Goal: Task Accomplishment & Management: Complete application form

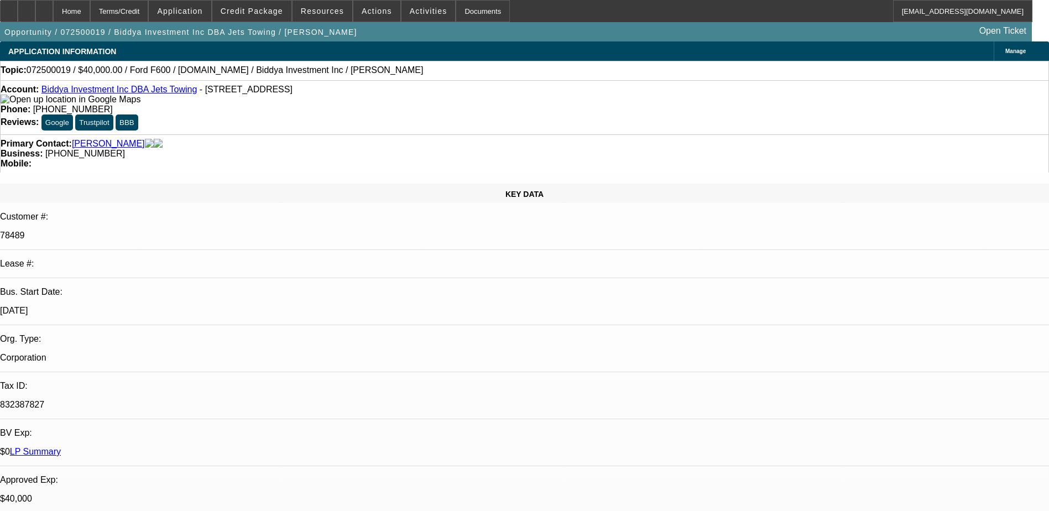
select select "0.1"
select select "0"
select select "0.1"
select select "0"
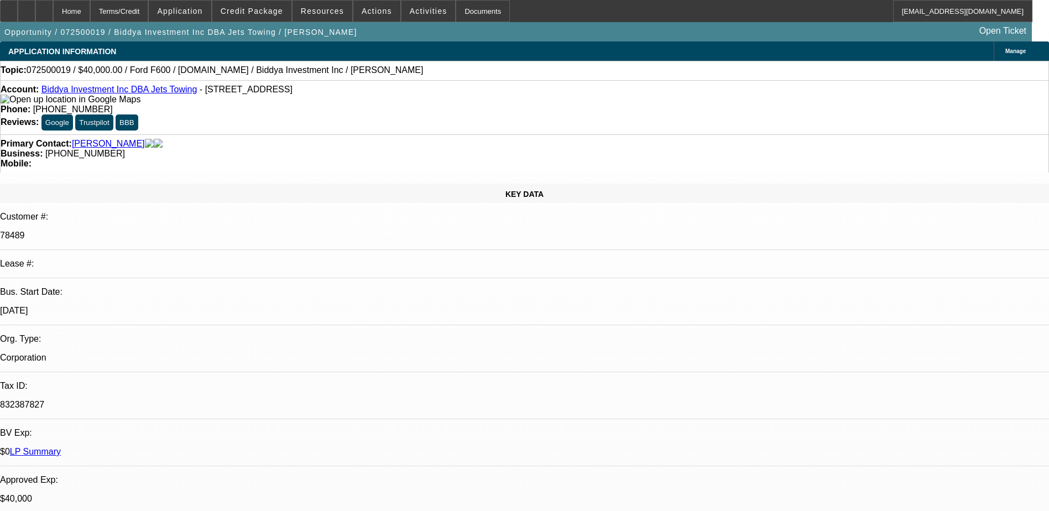
select select "0"
select select "2"
select select "0"
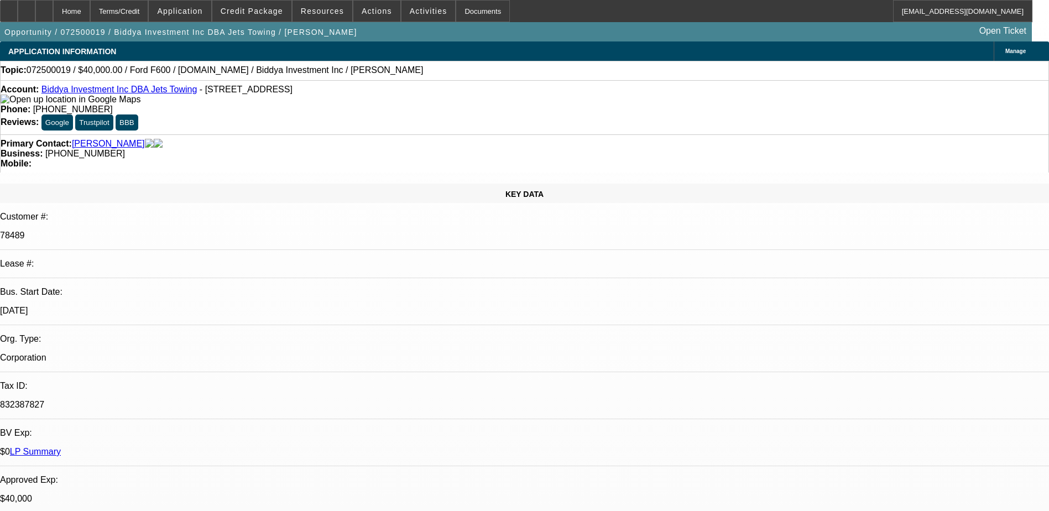
select select "2"
select select "0"
select select "1"
select select "6"
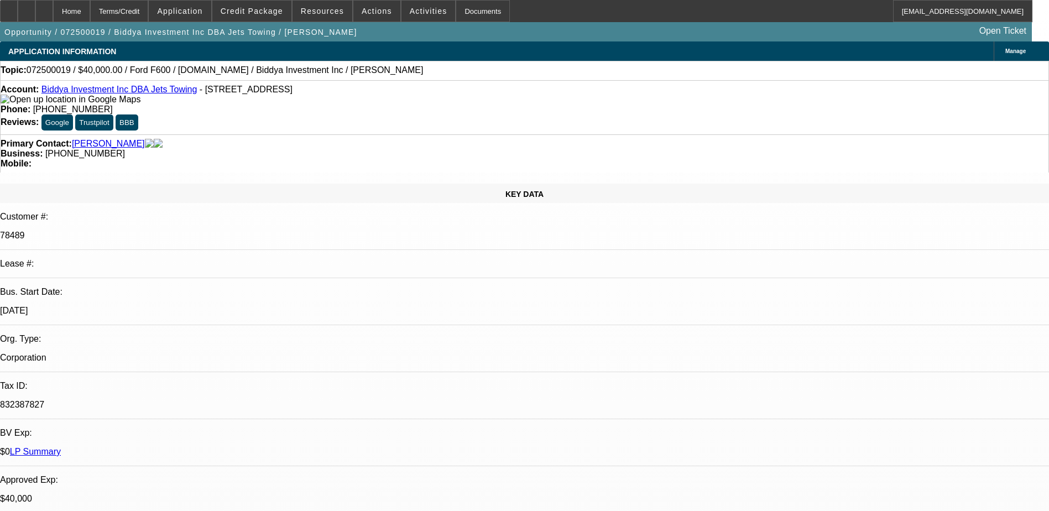
select select "1"
select select "6"
select select "1"
select select "2"
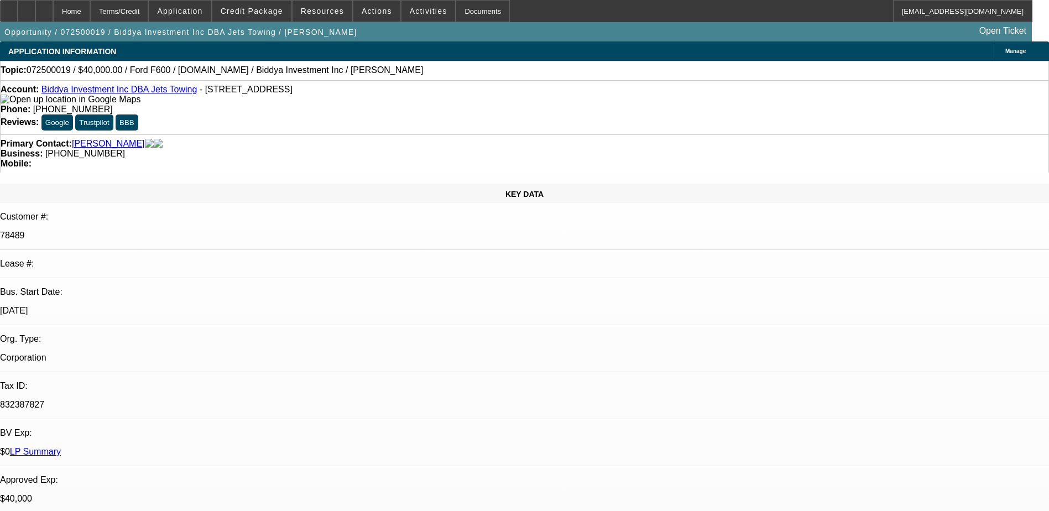
select select "6"
select select "1"
select select "2"
select select "6"
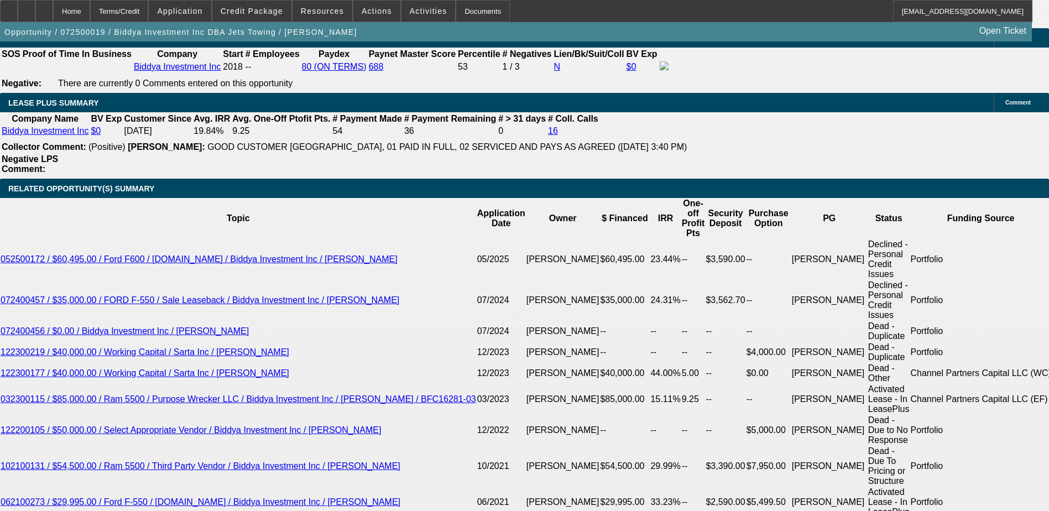
scroll to position [1824, 0]
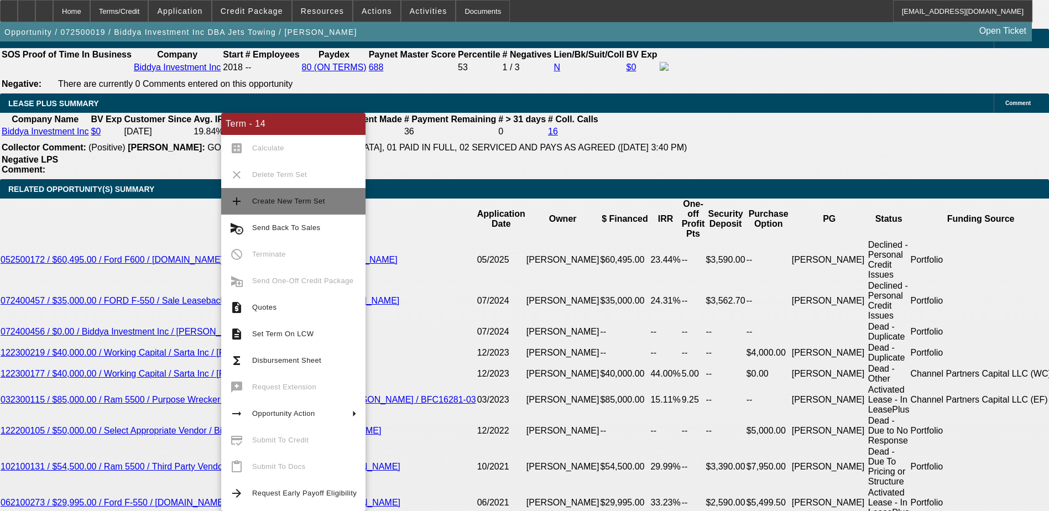
click at [271, 195] on span "Create New Term Set" at bounding box center [304, 201] width 104 height 13
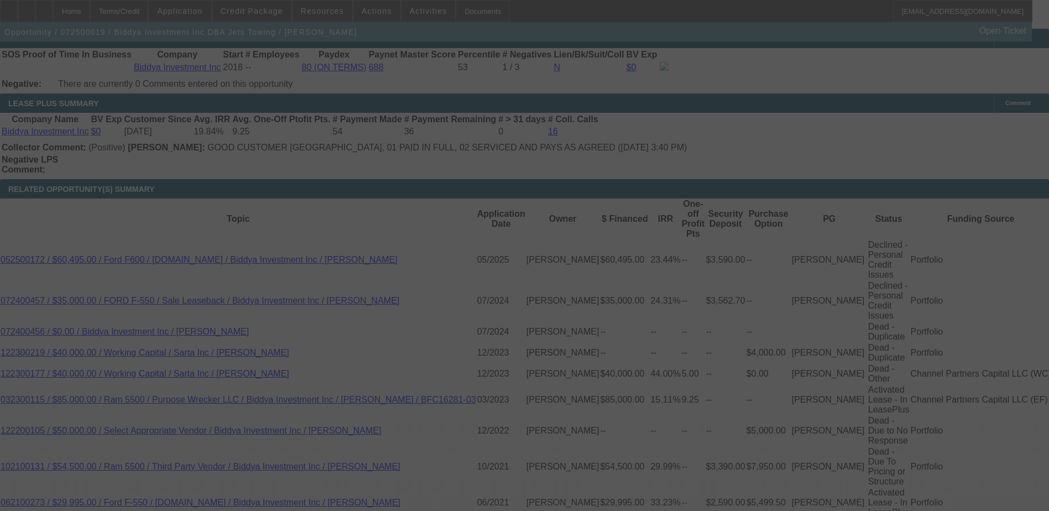
scroll to position [1888, 0]
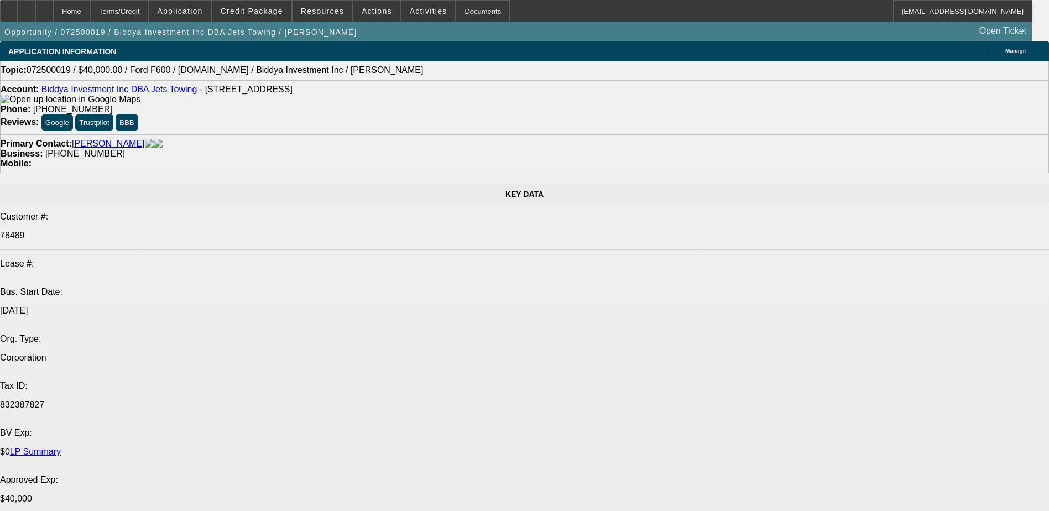
select select "0.1"
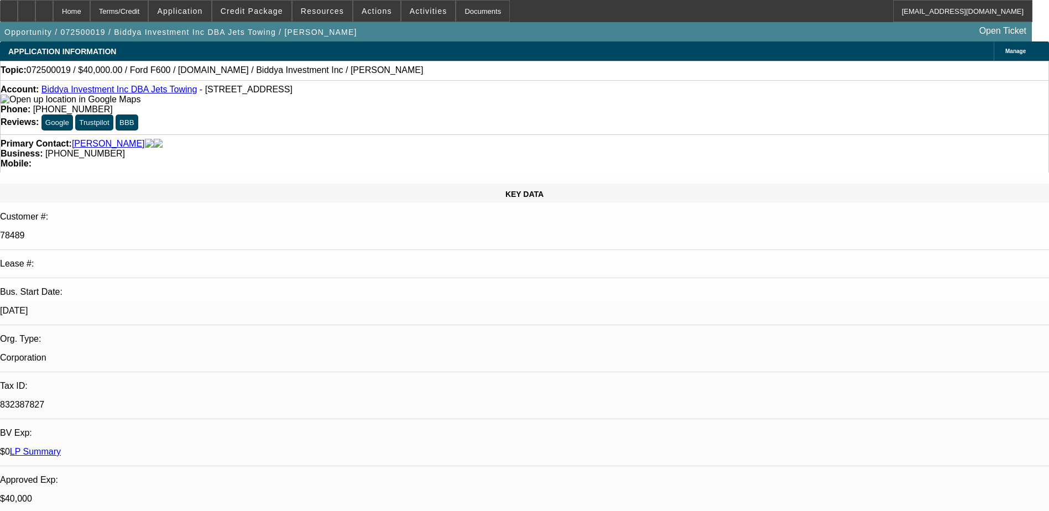
select select "0"
select select "0.1"
select select "0"
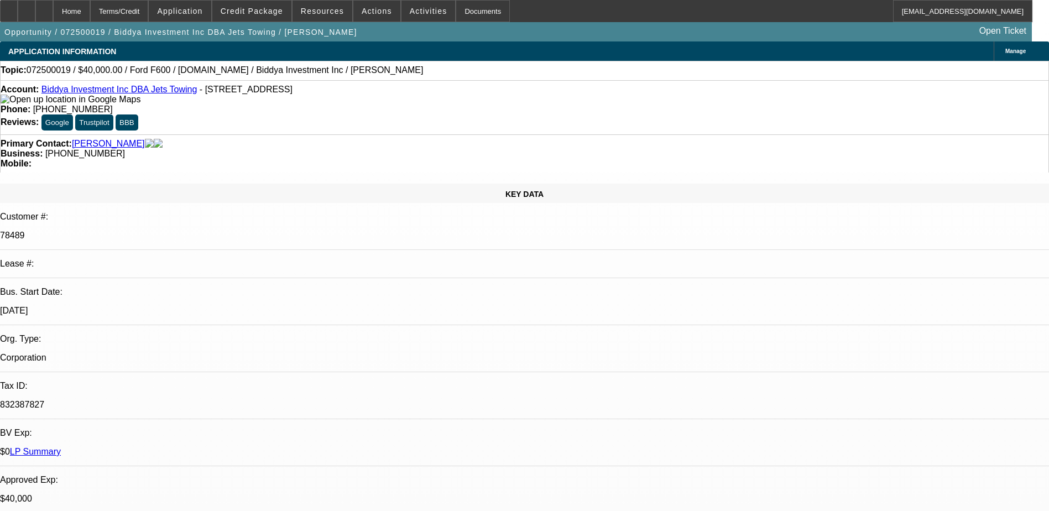
select select "0.1"
select select "0"
select select "2"
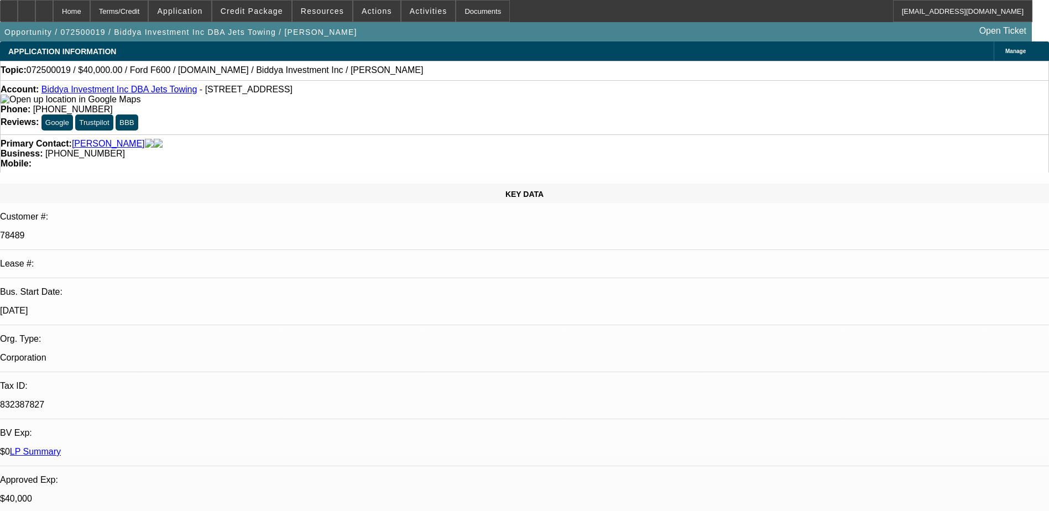
select select "0"
select select "1"
select select "6"
select select "1"
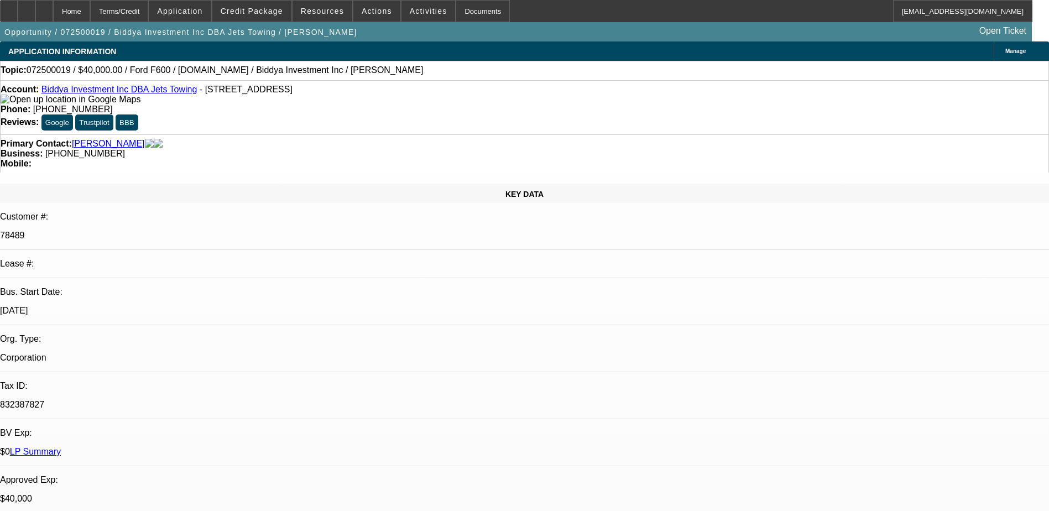
select select "1"
select select "6"
select select "1"
select select "6"
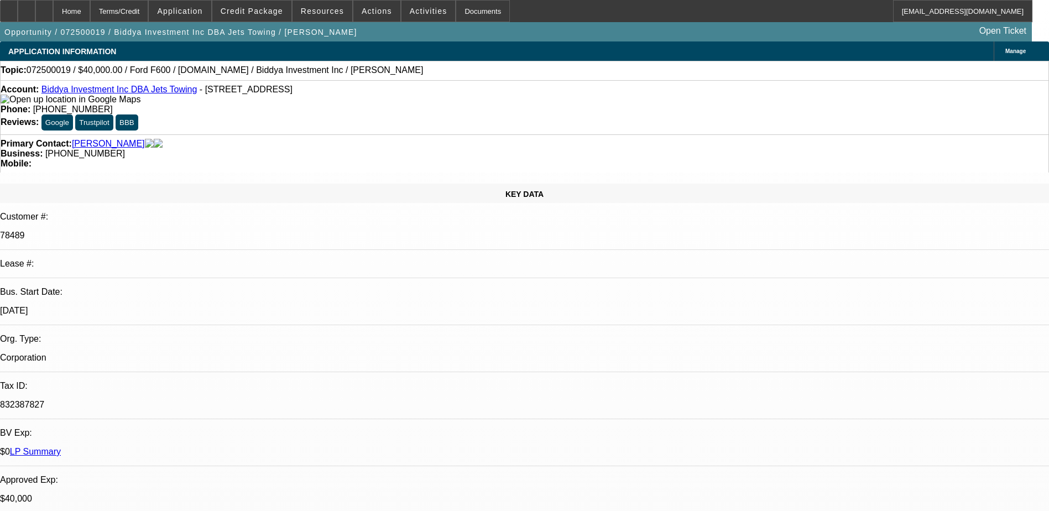
select select "1"
select select "2"
select select "6"
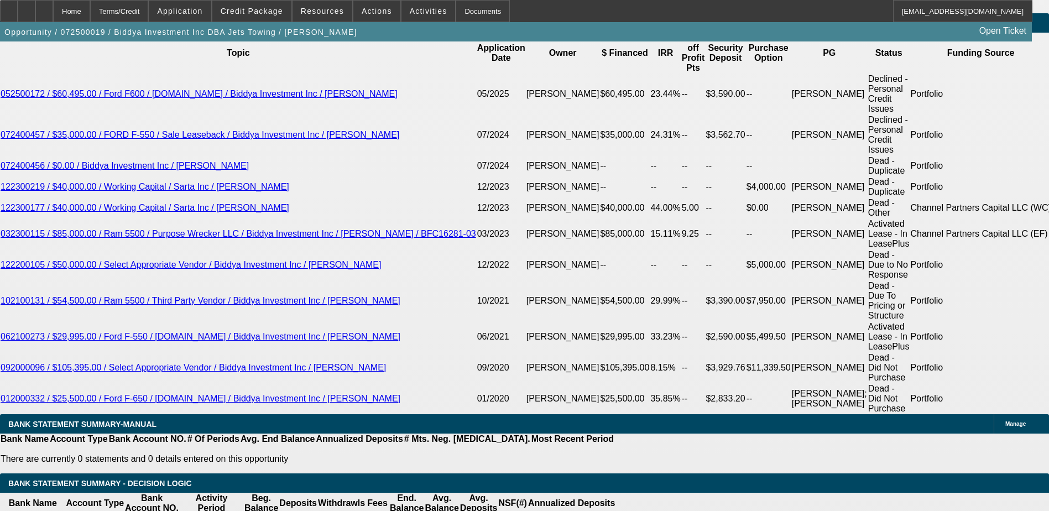
scroll to position [2054, 0]
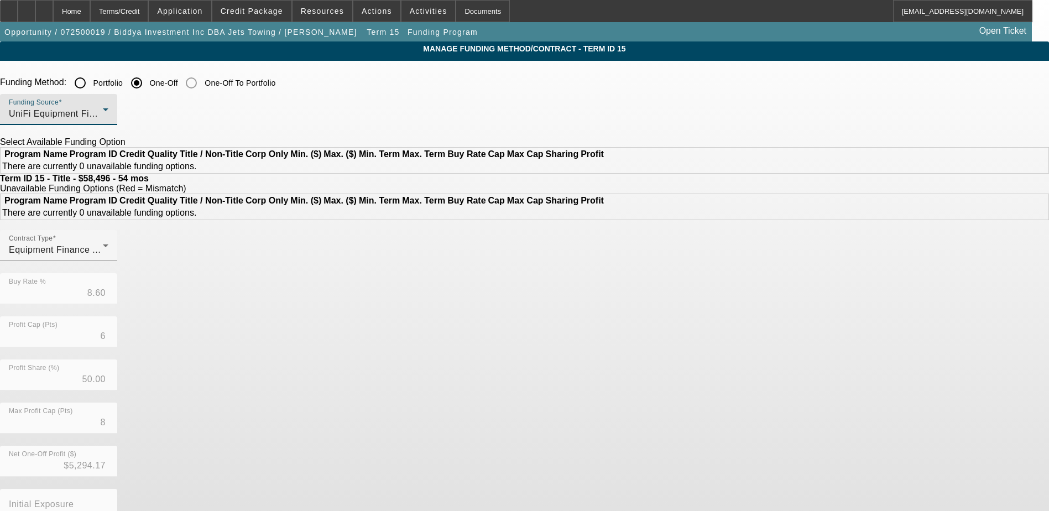
click at [103, 117] on div "UniFi Equipment Finance, Inc." at bounding box center [56, 113] width 94 height 13
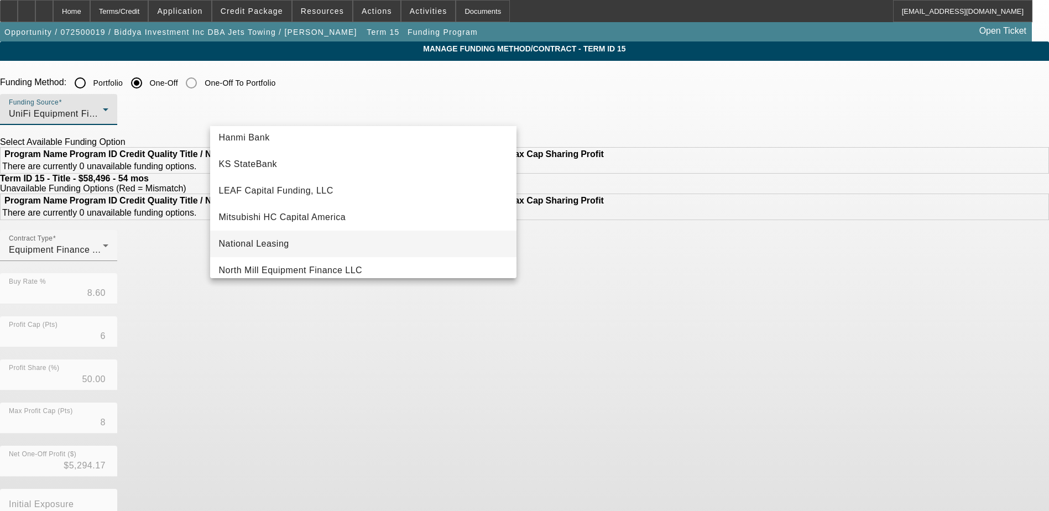
scroll to position [198, 0]
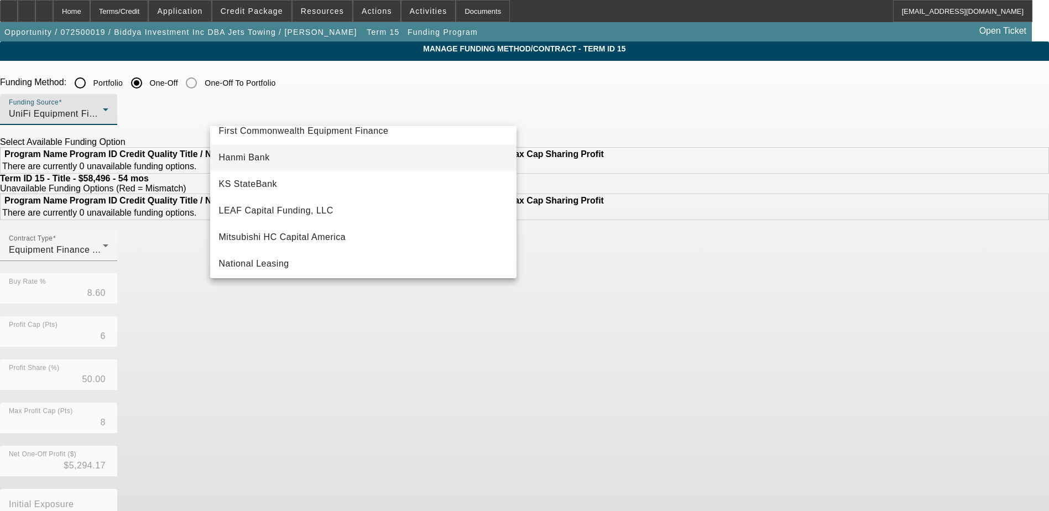
click at [334, 153] on mat-option "Hanmi Bank" at bounding box center [363, 157] width 306 height 27
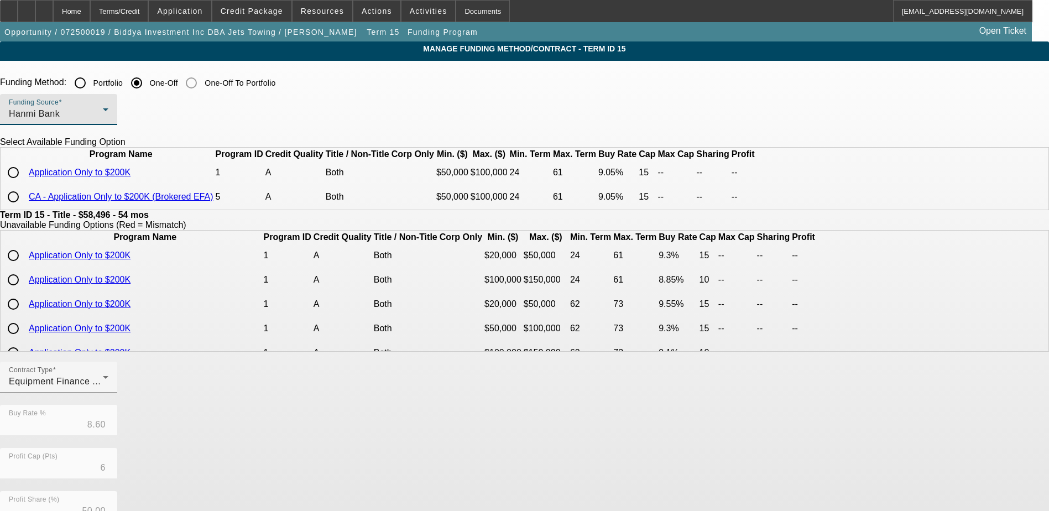
click at [24, 184] on input "radio" at bounding box center [13, 172] width 22 height 22
radio input "true"
type input "9.05"
type input "15"
type input "0"
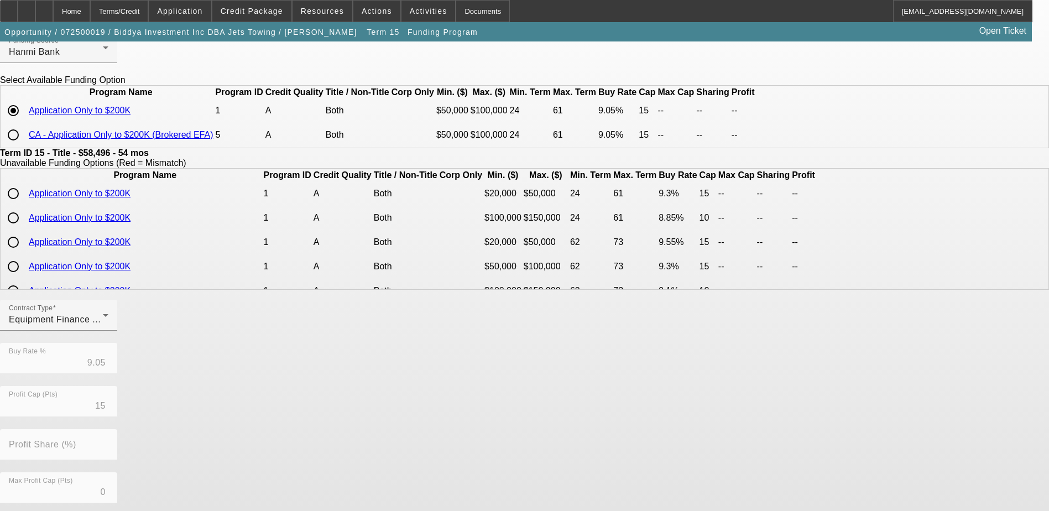
scroll to position [217, 0]
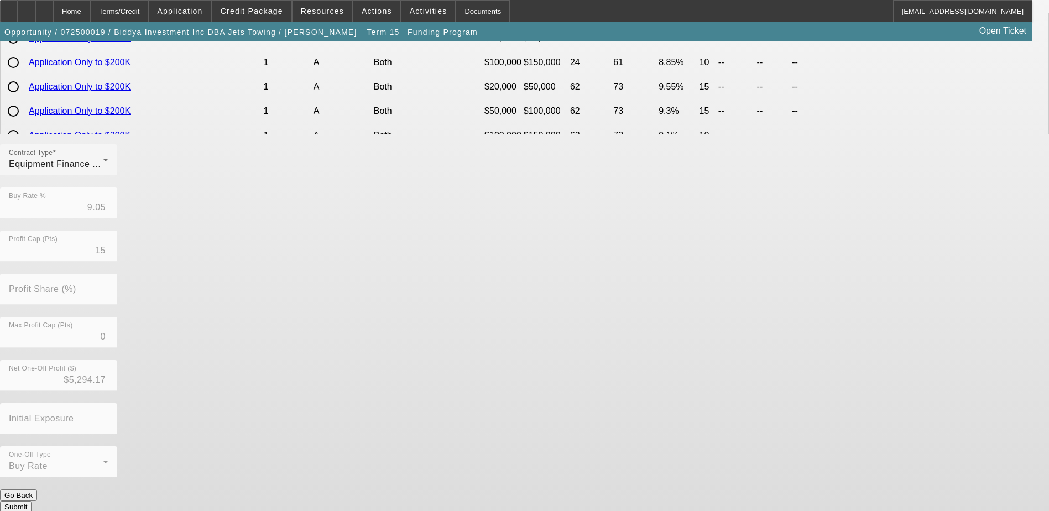
click at [32, 501] on button "Submit" at bounding box center [16, 507] width 32 height 12
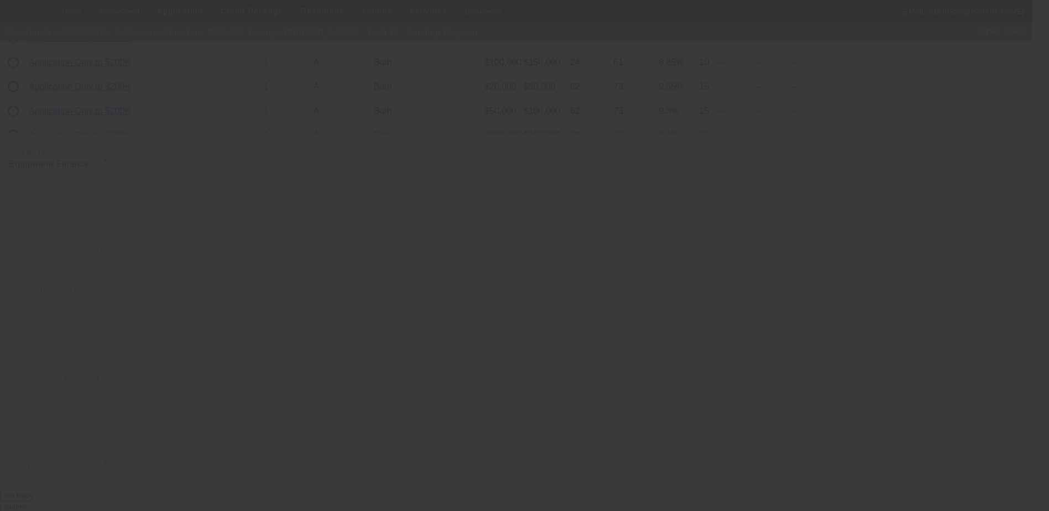
type input "8.60"
type input "6"
type input "50.00"
type input "8"
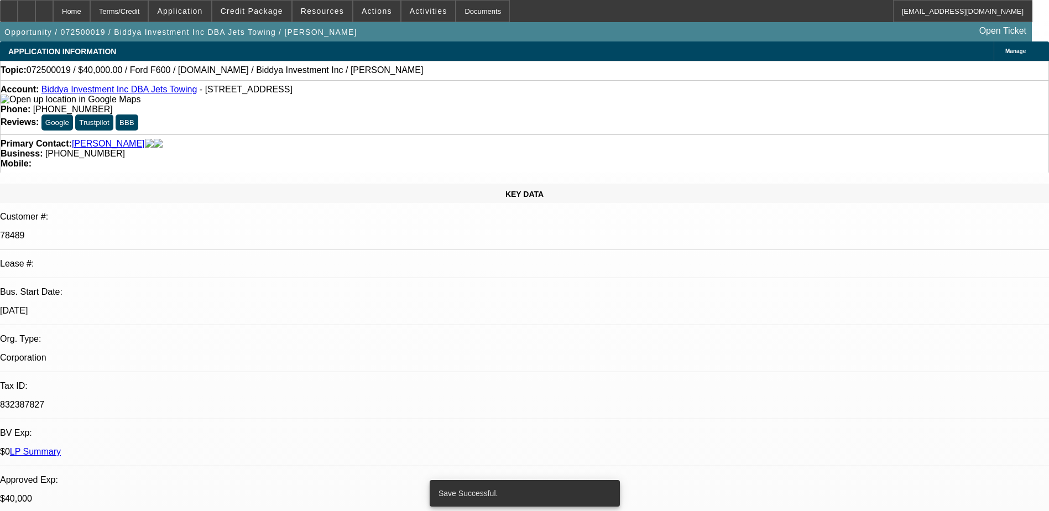
select select "0.1"
select select "0"
select select "6"
select select "0.1"
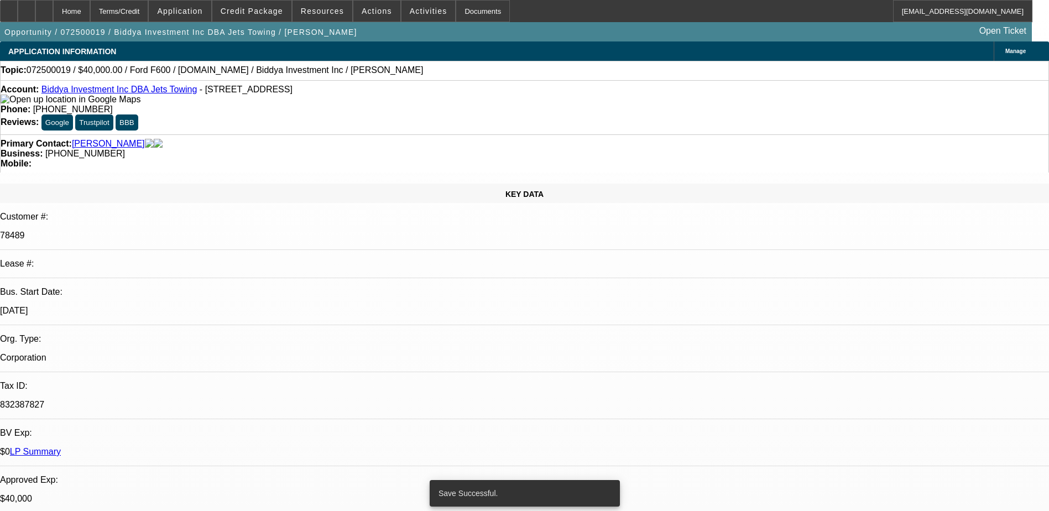
select select "0"
select select "6"
select select "0.1"
select select "0"
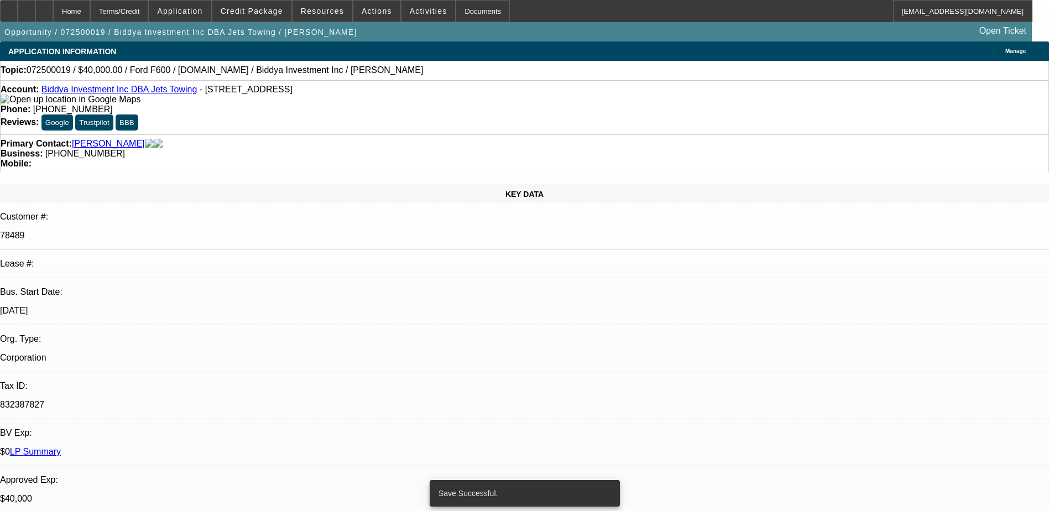
select select "0"
select select "6"
select select "0"
select select "2"
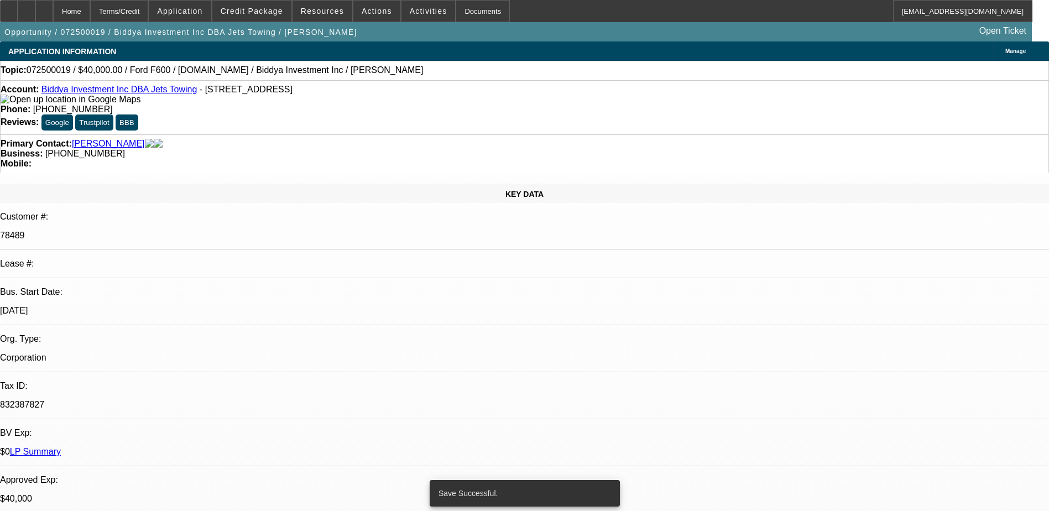
select select "0"
select select "6"
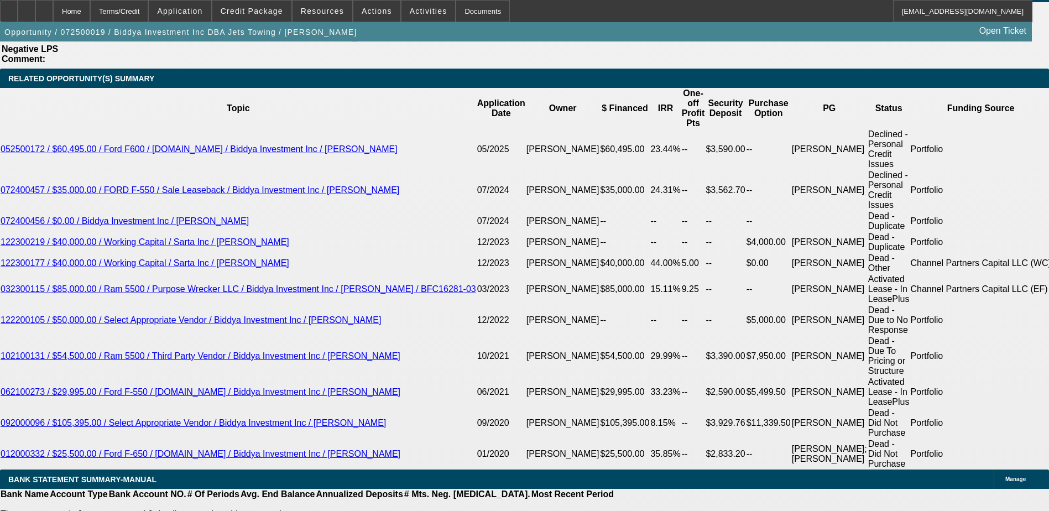
scroll to position [1998, 0]
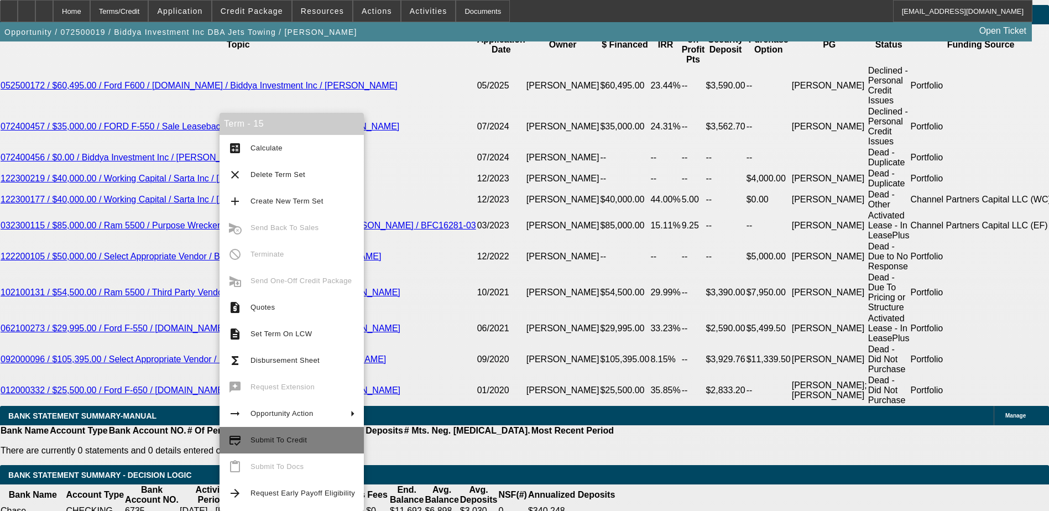
click at [273, 430] on button "credit_score Submit To Credit" at bounding box center [291, 440] width 144 height 27
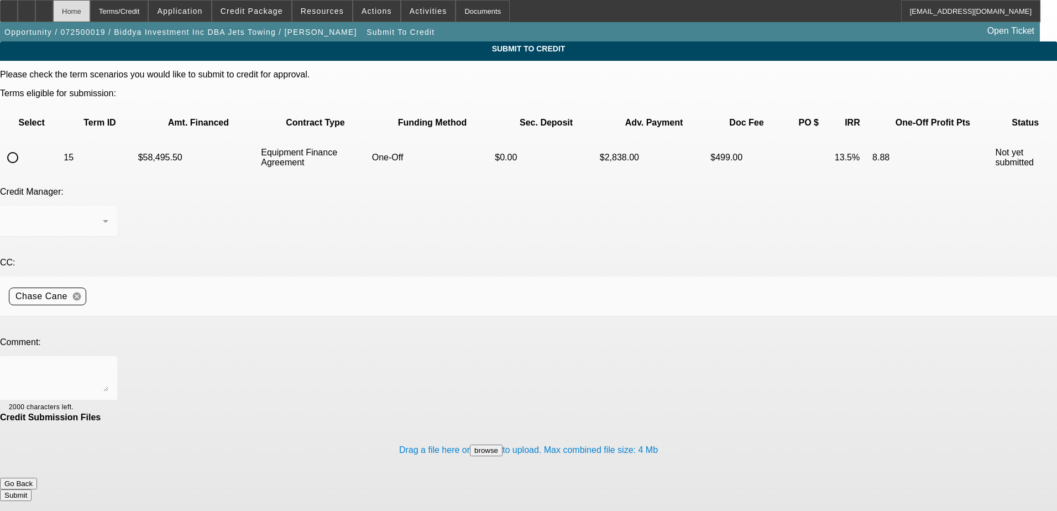
click at [90, 17] on div "Home" at bounding box center [71, 11] width 37 height 22
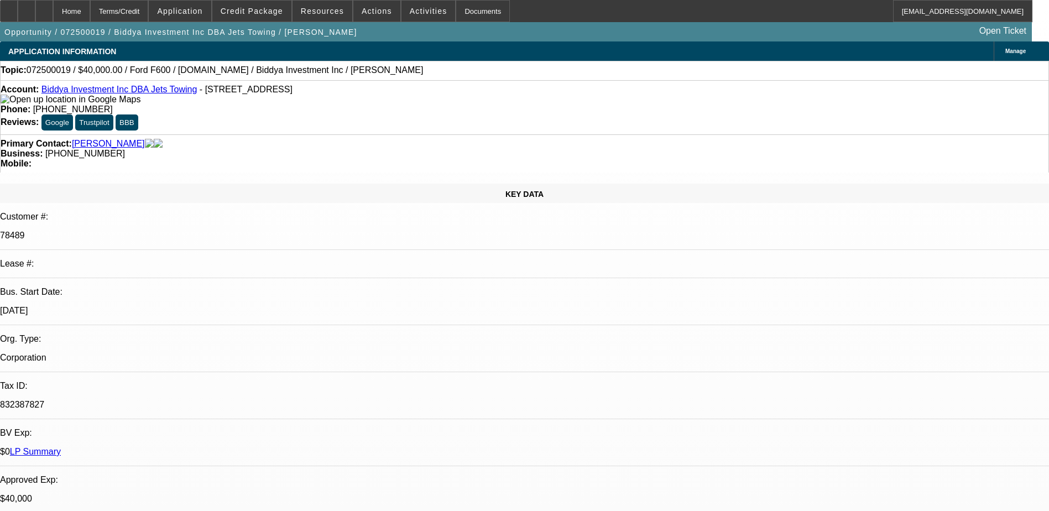
select select "0.1"
select select "0"
select select "6"
select select "0.1"
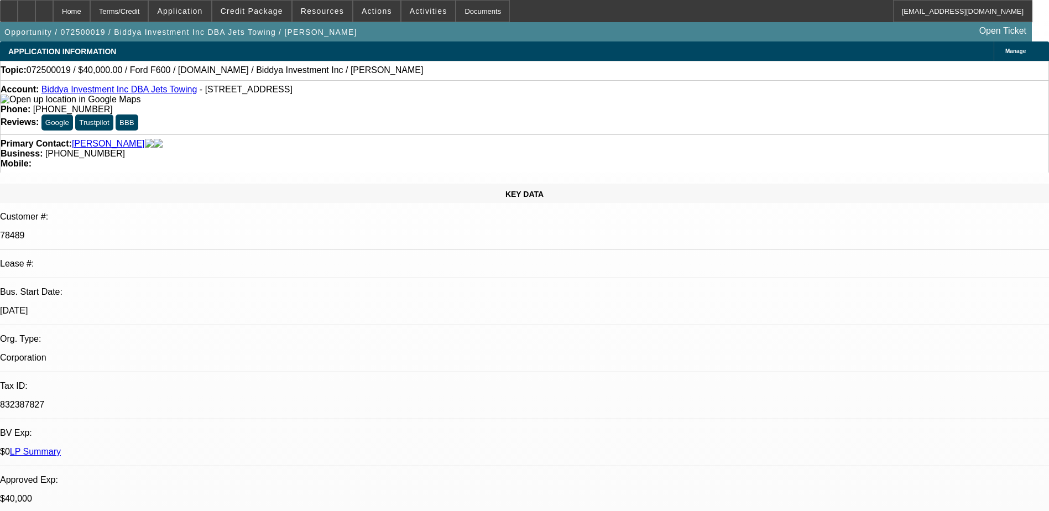
select select "0"
select select "6"
select select "0.1"
select select "0"
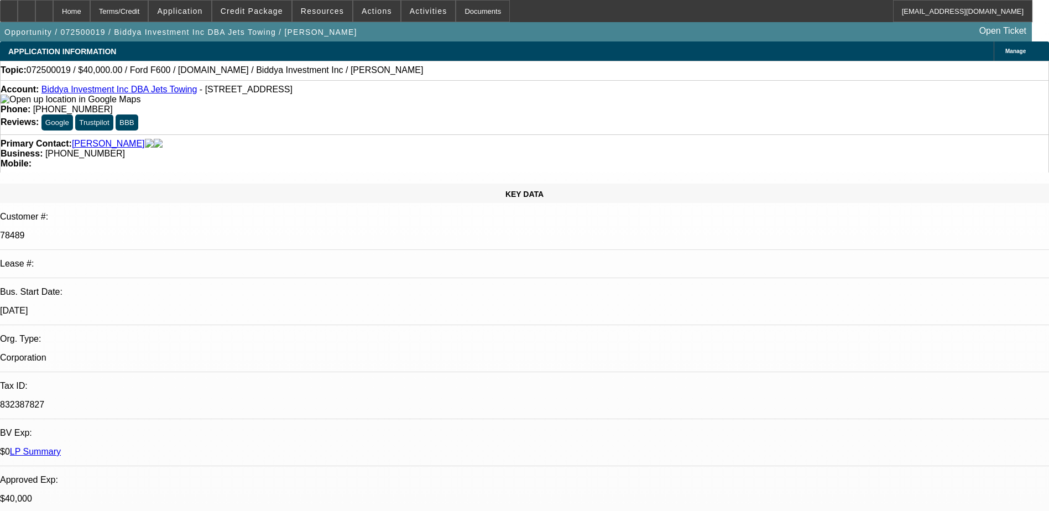
select select "0"
select select "6"
select select "0"
select select "2"
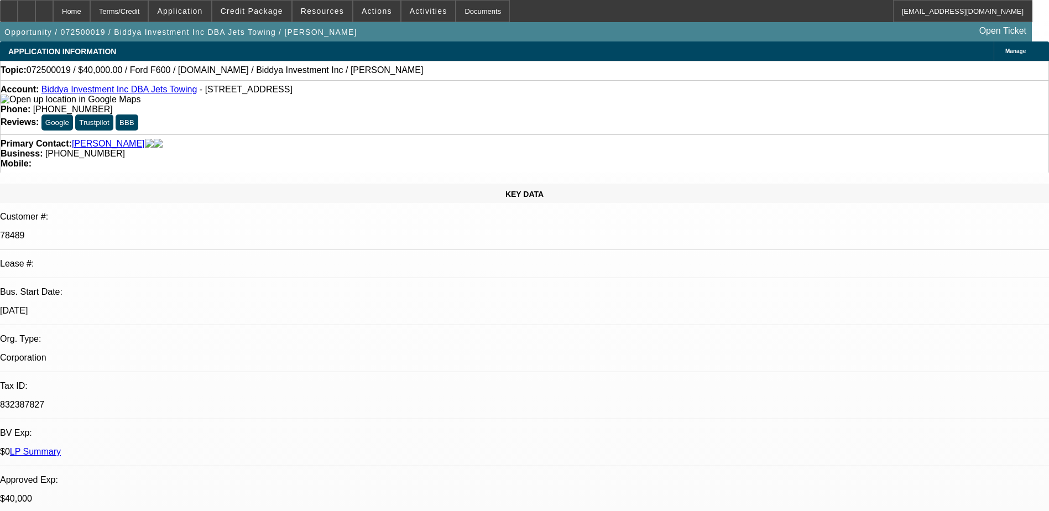
select select "0"
select select "6"
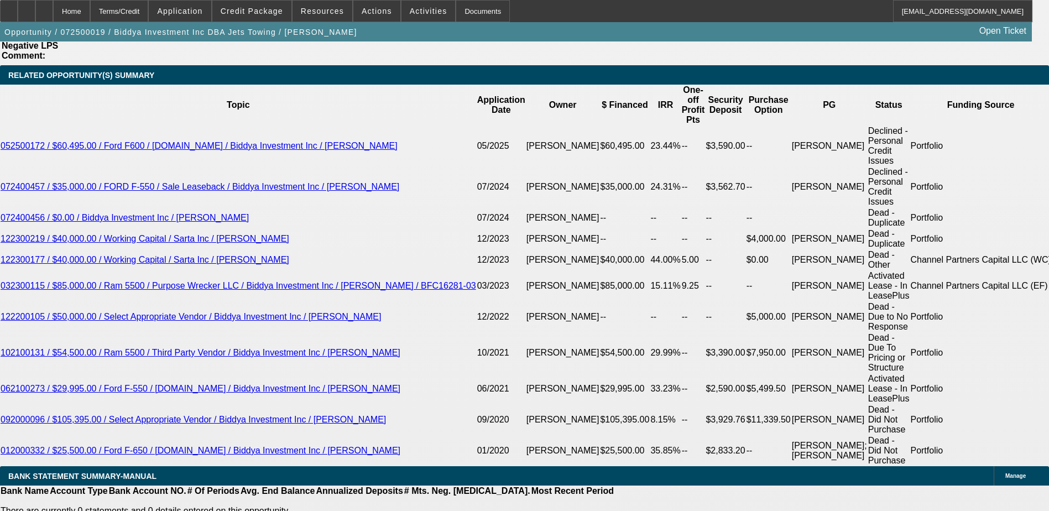
scroll to position [1935, 0]
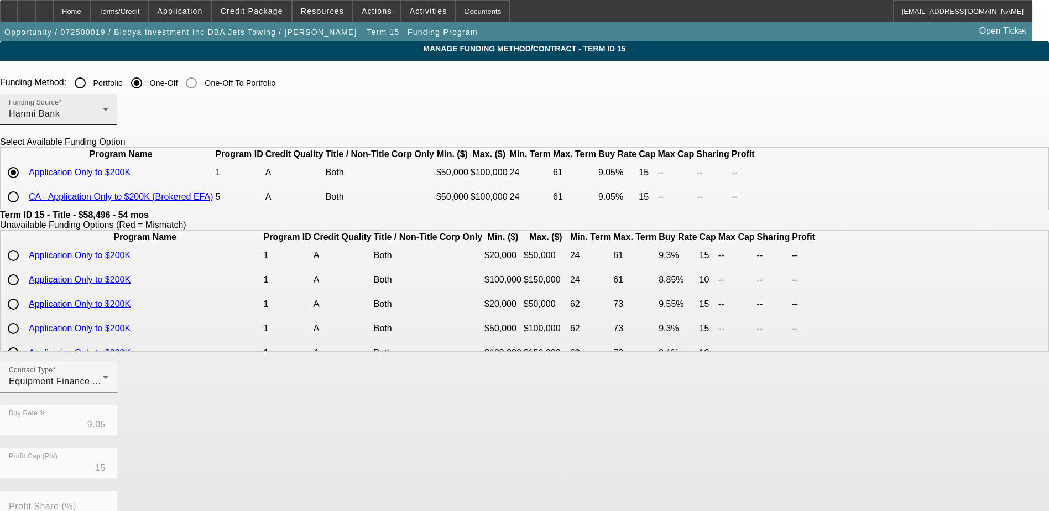
click at [108, 123] on div "Funding Source Hanmi Bank" at bounding box center [59, 109] width 100 height 31
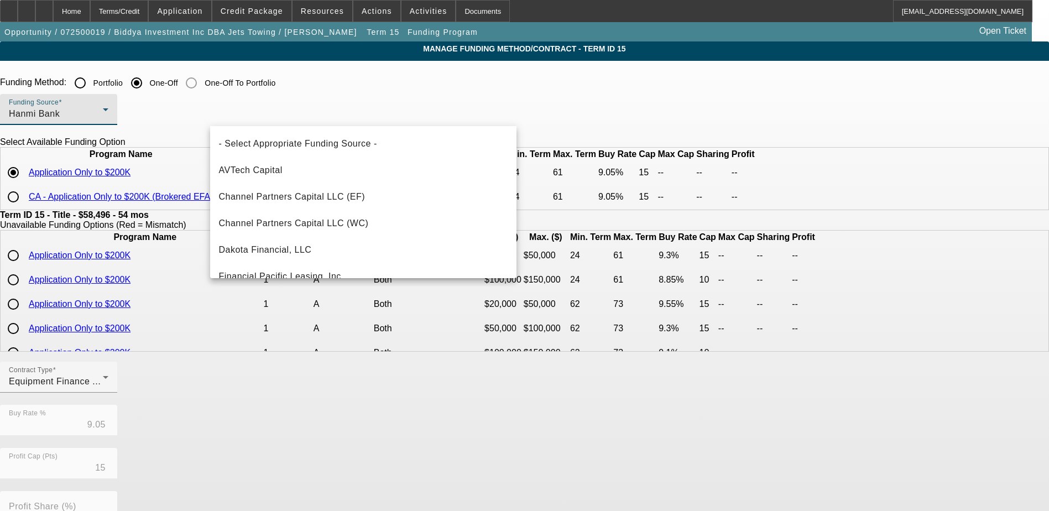
scroll to position [91, 0]
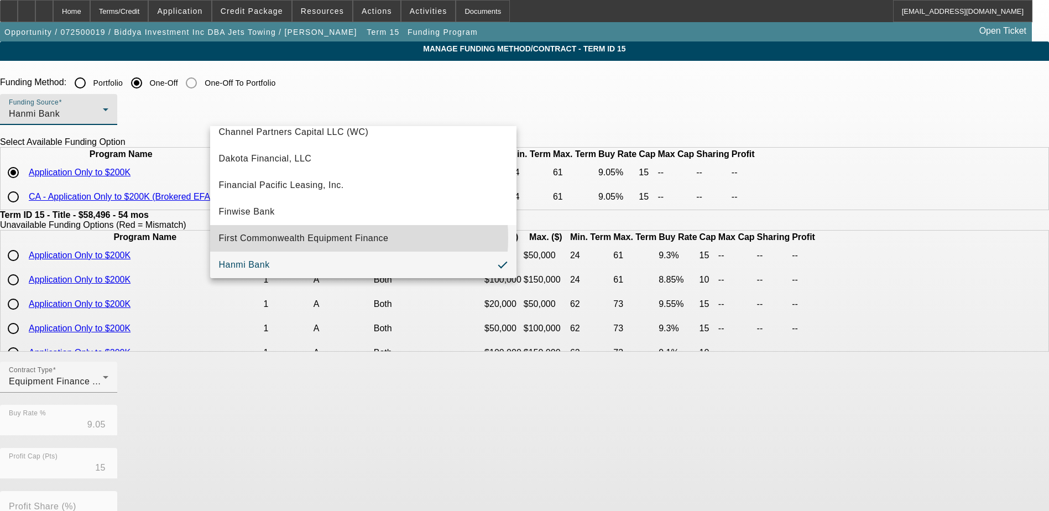
click at [323, 238] on span "First Commonwealth Equipment Finance" at bounding box center [304, 238] width 170 height 13
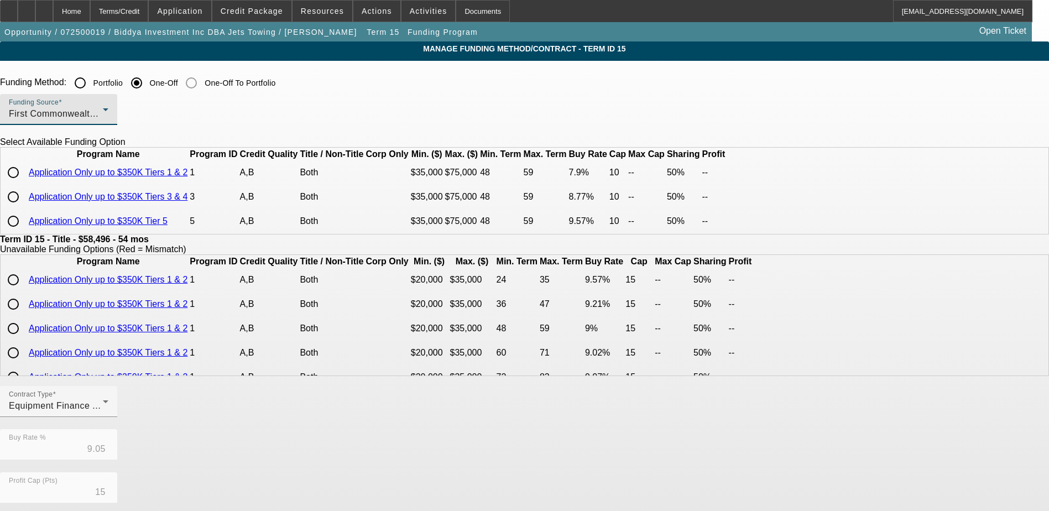
click at [24, 232] on input "radio" at bounding box center [13, 221] width 22 height 22
radio input "true"
type input "9.57"
type input "10"
type input "50.00"
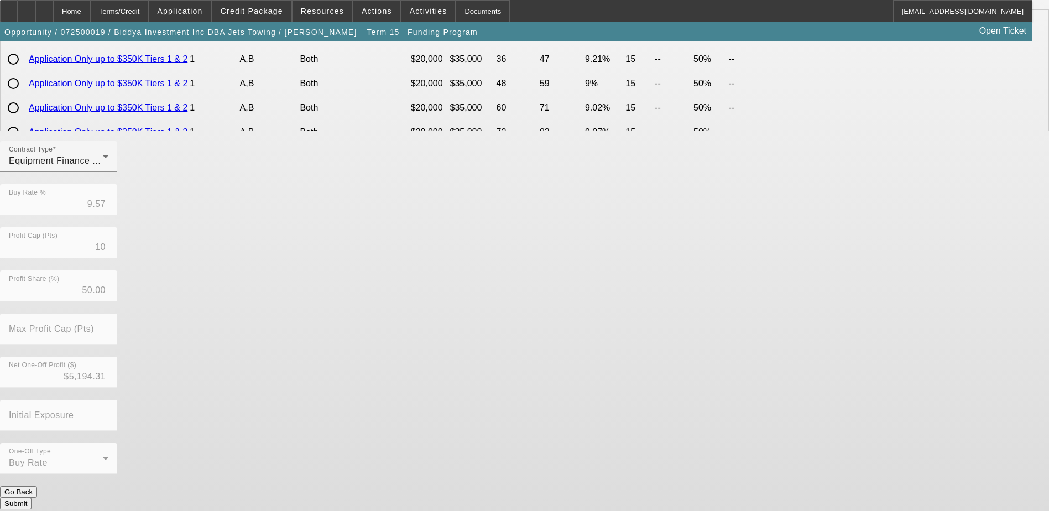
scroll to position [245, 0]
click at [32, 497] on button "Submit" at bounding box center [16, 503] width 32 height 12
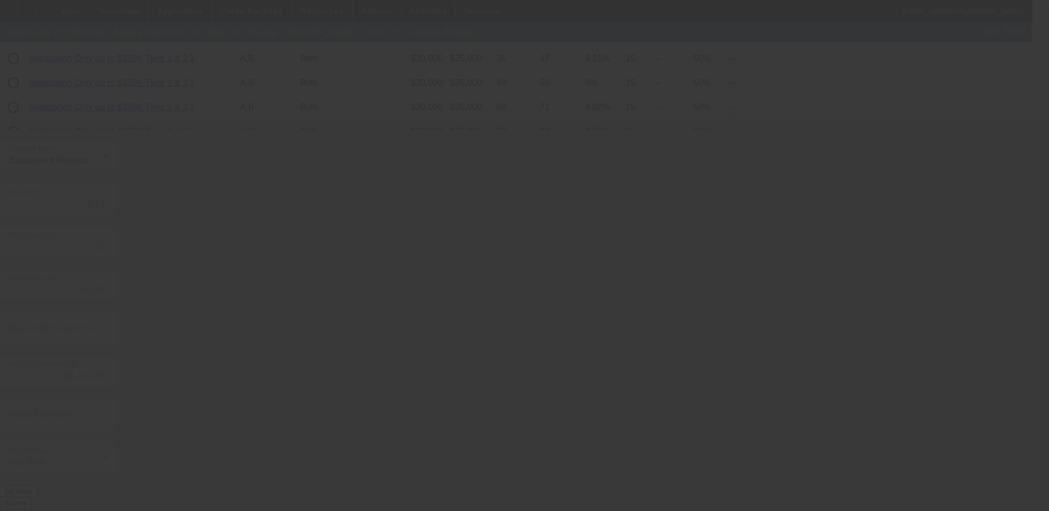
type input "9.05"
type input "15"
type input "0"
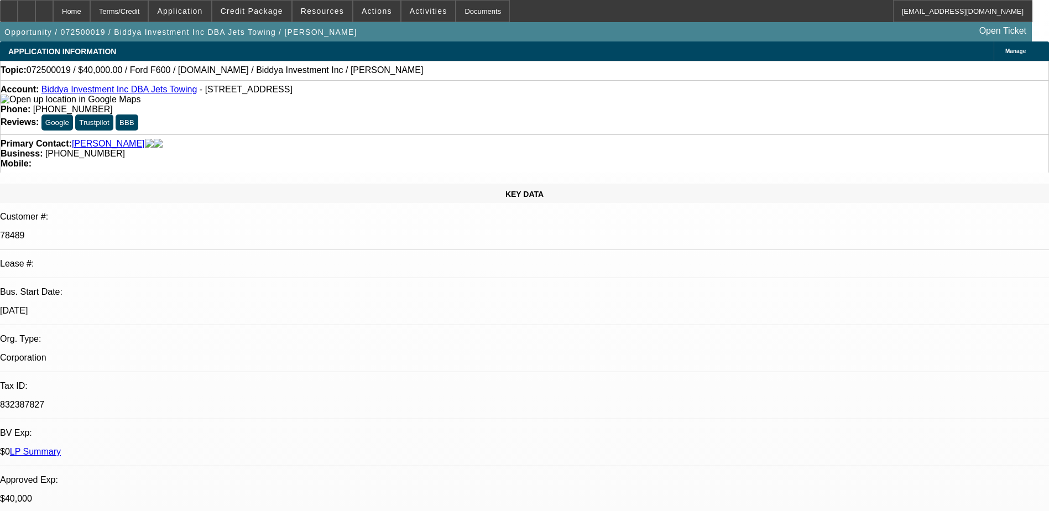
select select "0.1"
select select "0"
select select "6"
select select "0.1"
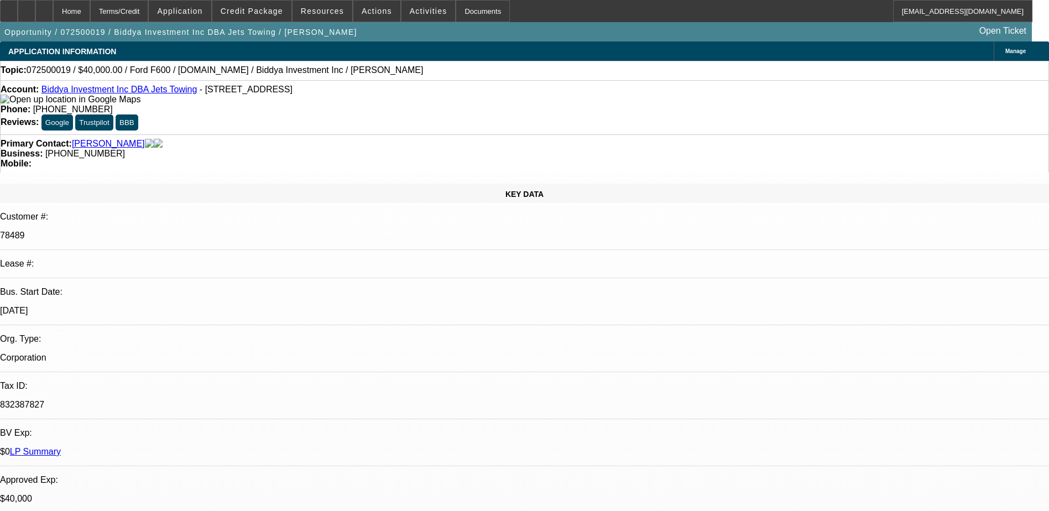
select select "0"
select select "6"
select select "0.1"
select select "0"
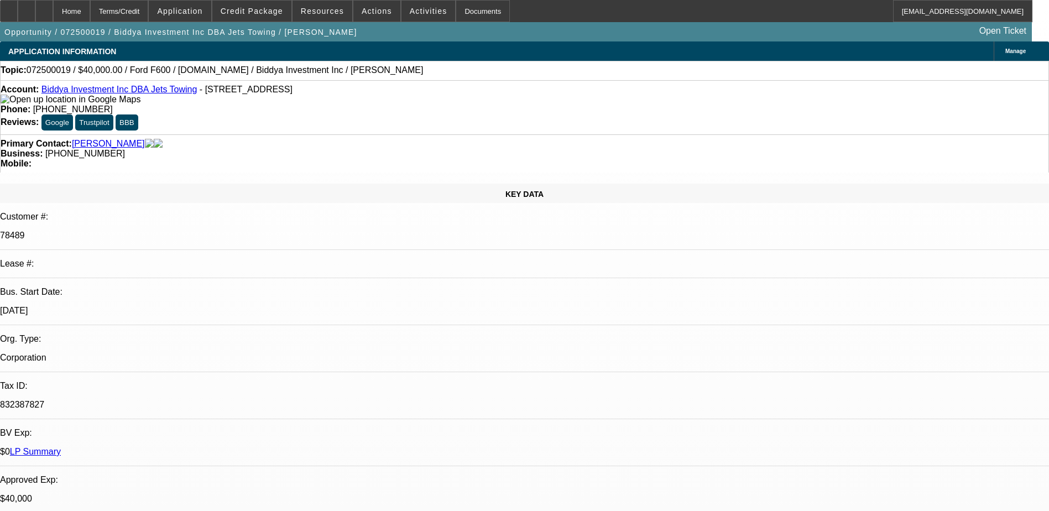
select select "0"
select select "6"
select select "0"
select select "2"
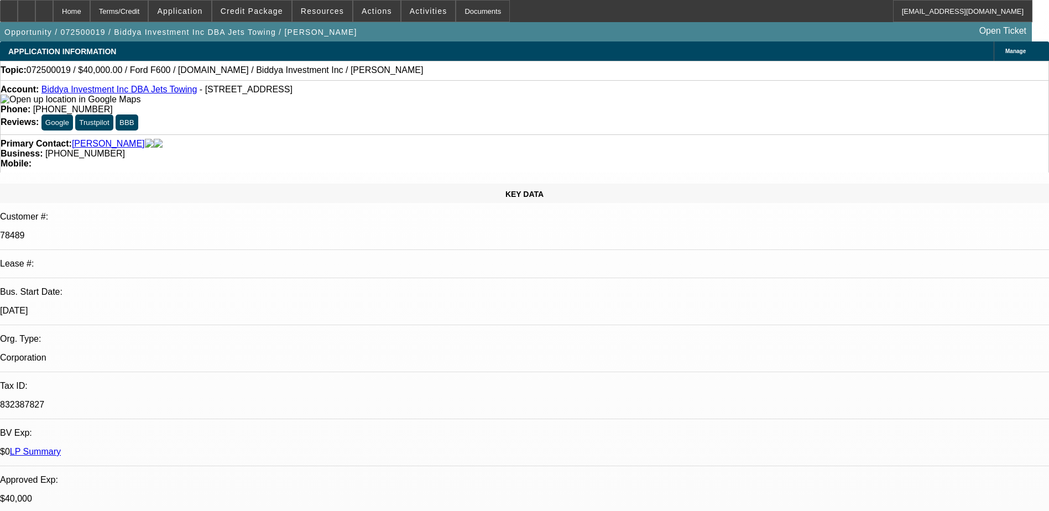
select select "0"
select select "6"
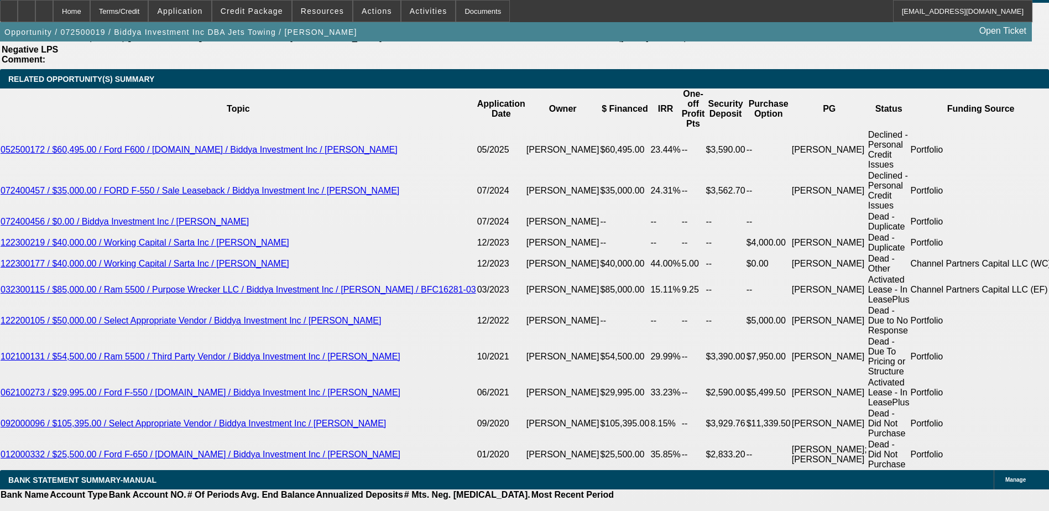
scroll to position [1935, 0]
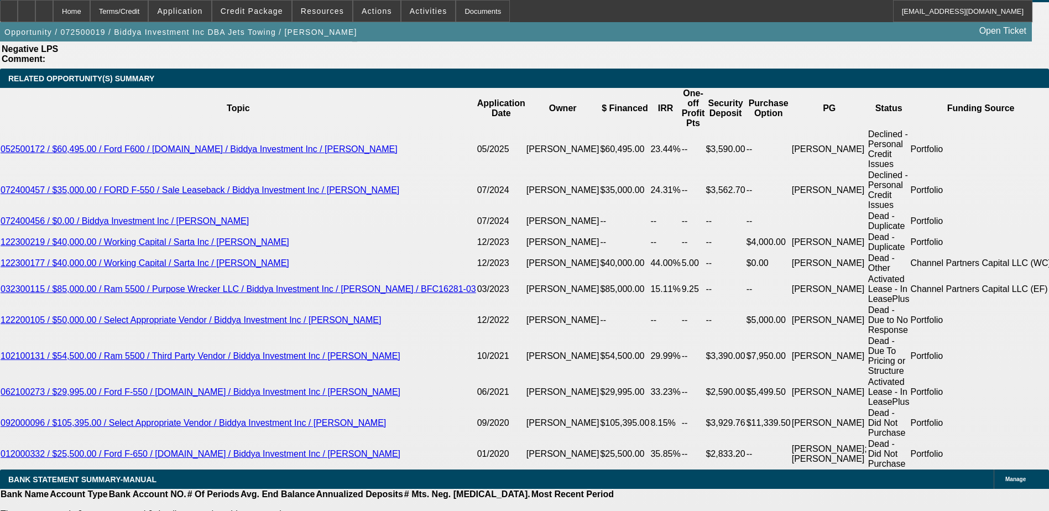
type input "1"
type input "UNKNOWN"
type input "1449"
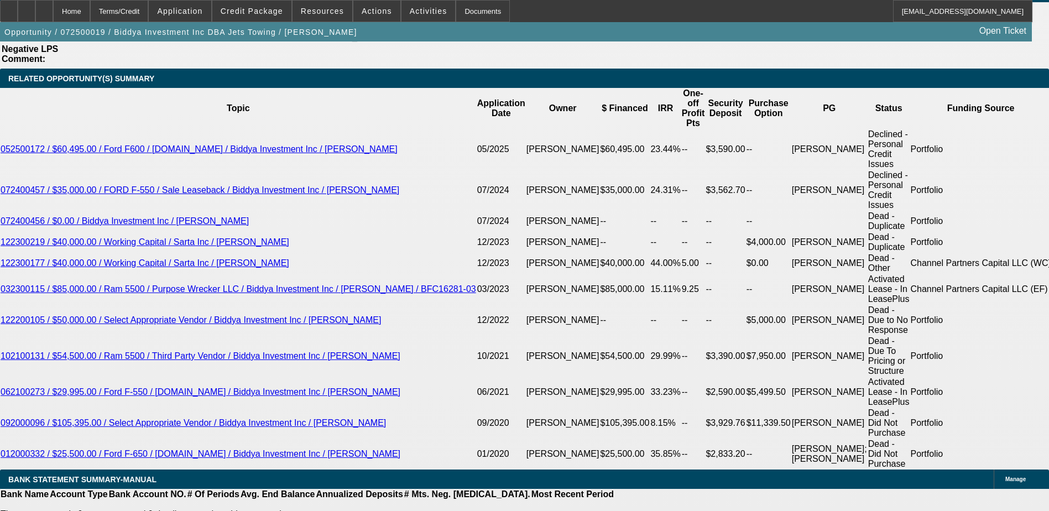
type input "13.4"
type input "$1,449.00"
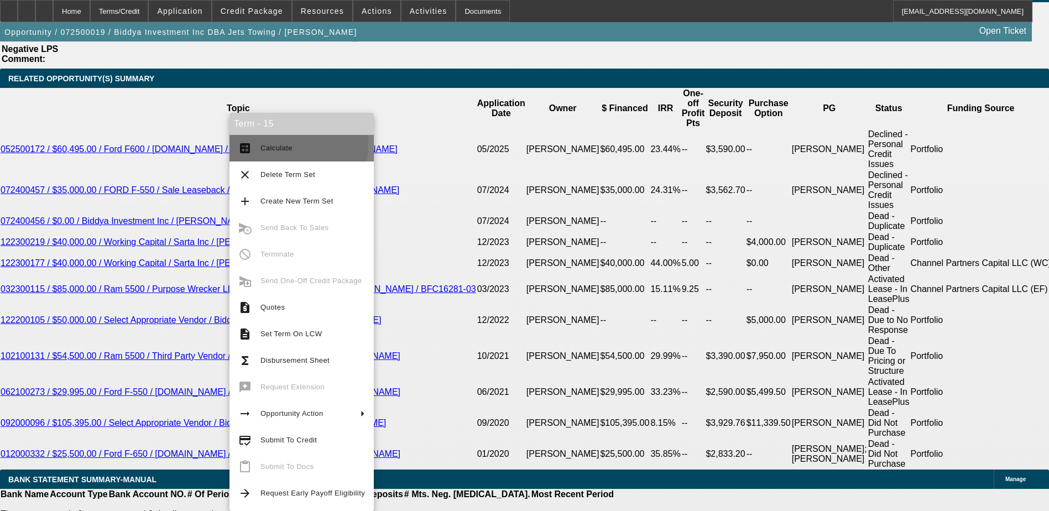
click at [251, 143] on mat-icon "calculate" at bounding box center [244, 148] width 13 height 13
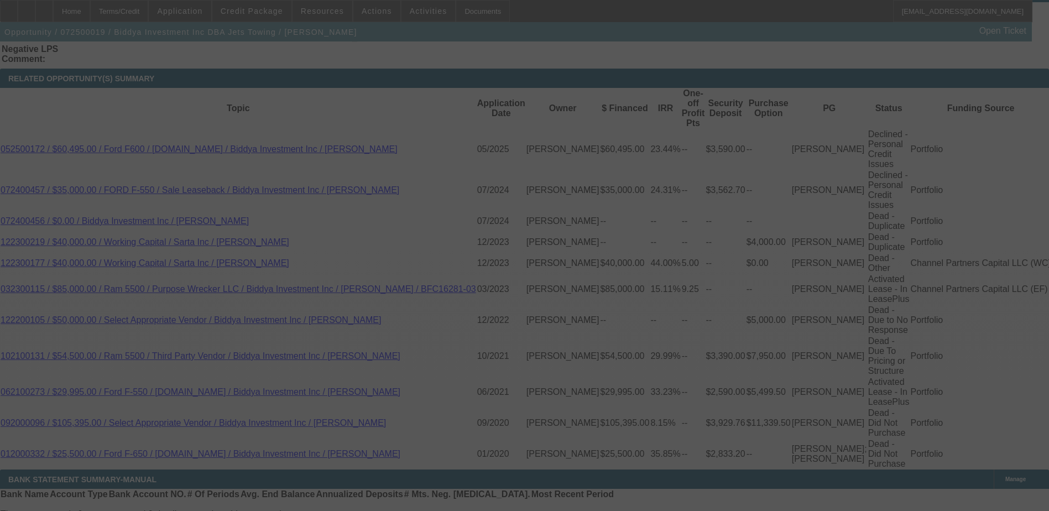
scroll to position [1998, 0]
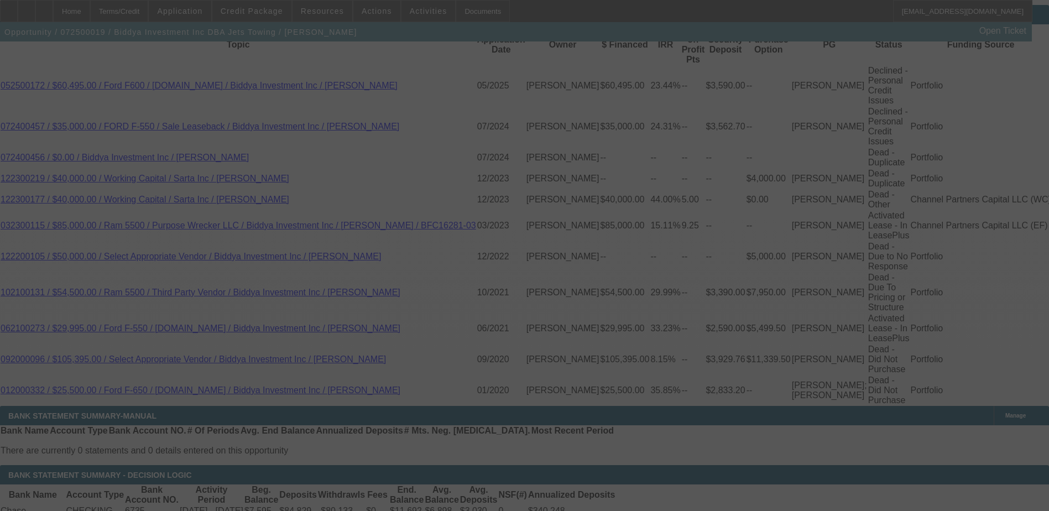
select select "0.1"
select select "0"
select select "6"
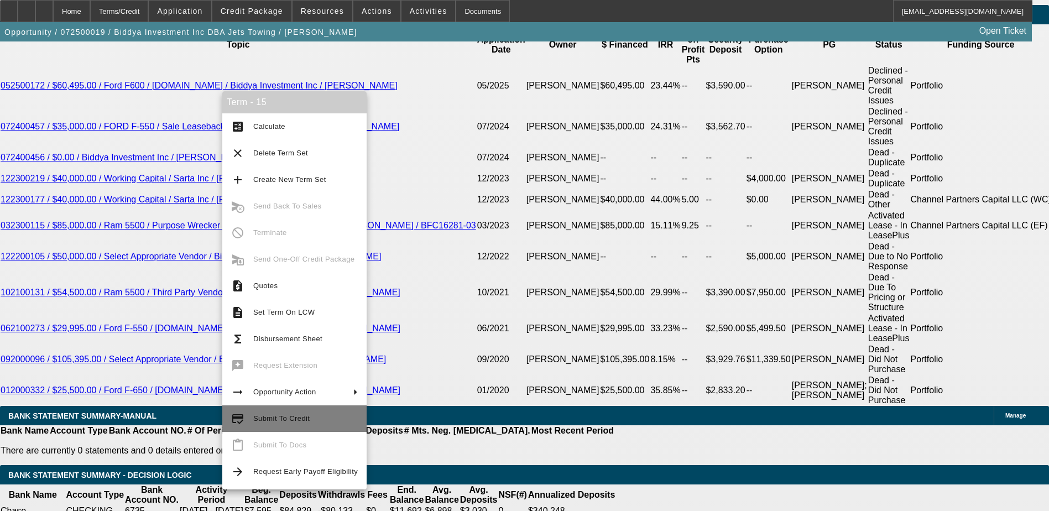
click at [288, 415] on span "Submit To Credit" at bounding box center [281, 418] width 56 height 8
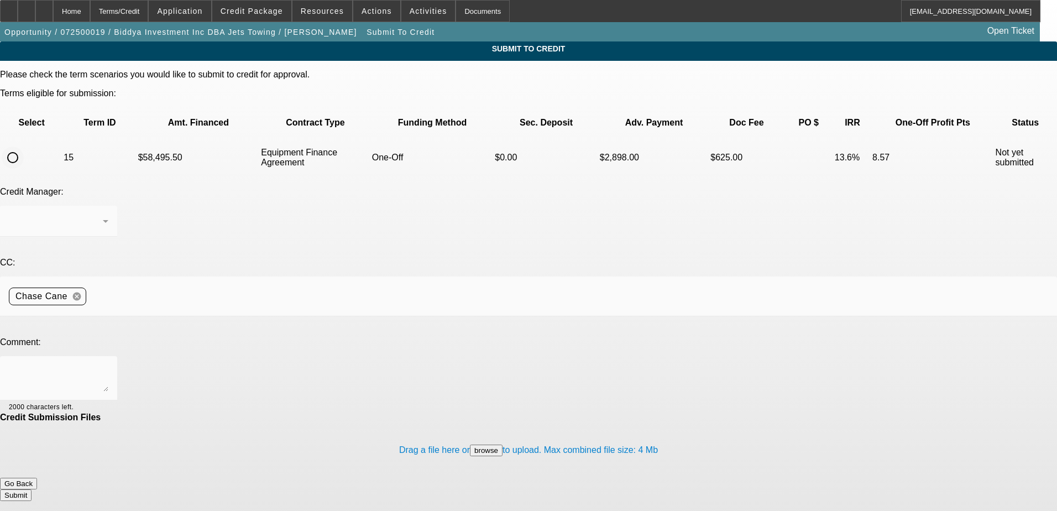
click at [24, 146] on input "radio" at bounding box center [13, 157] width 22 height 22
radio input "true"
click at [212, 273] on div at bounding box center [528, 255] width 1057 height 511
click at [108, 365] on textarea at bounding box center [59, 378] width 100 height 27
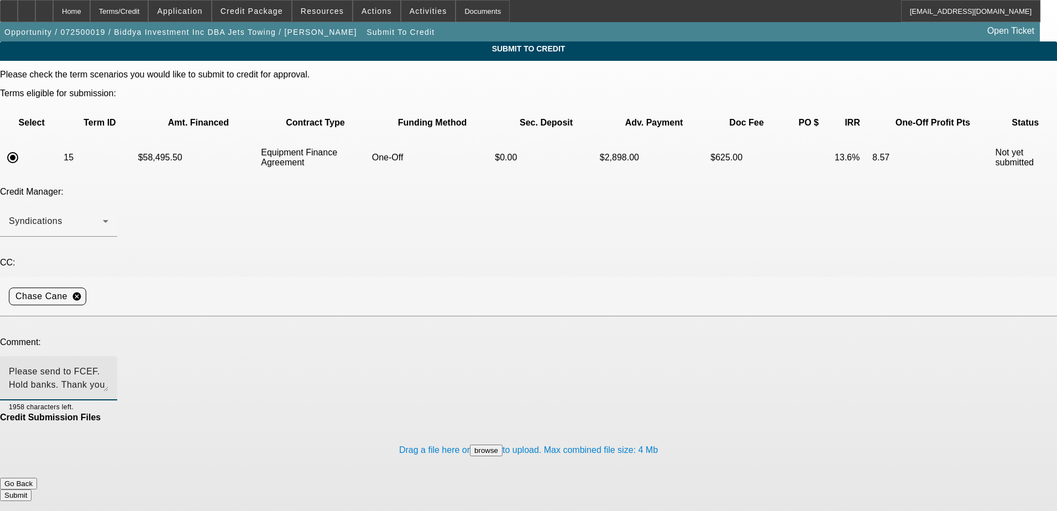
type textarea "Please send to FCEF. Hold banks. Thank you"
click at [32, 489] on button "Submit" at bounding box center [16, 495] width 32 height 12
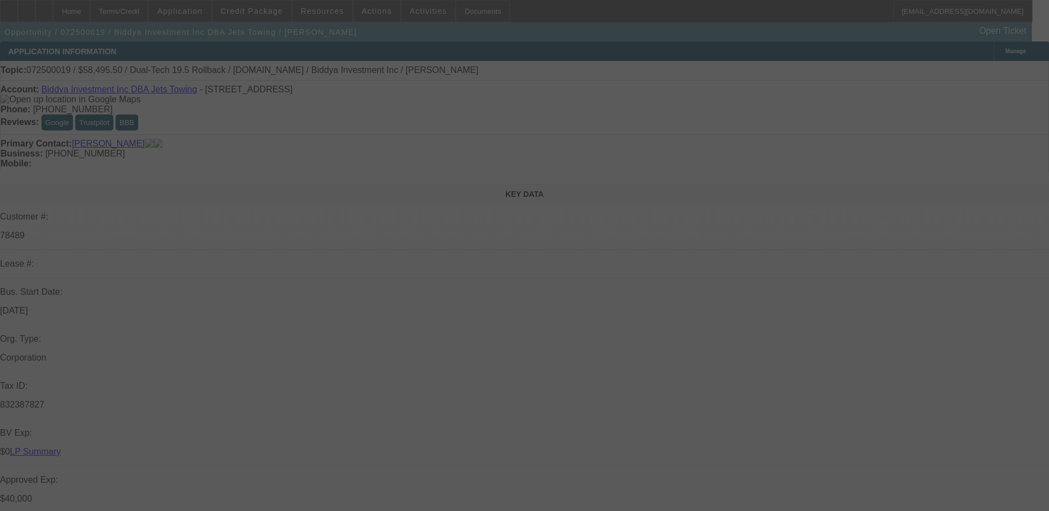
select select "0.1"
select select "0"
select select "6"
select select "0.1"
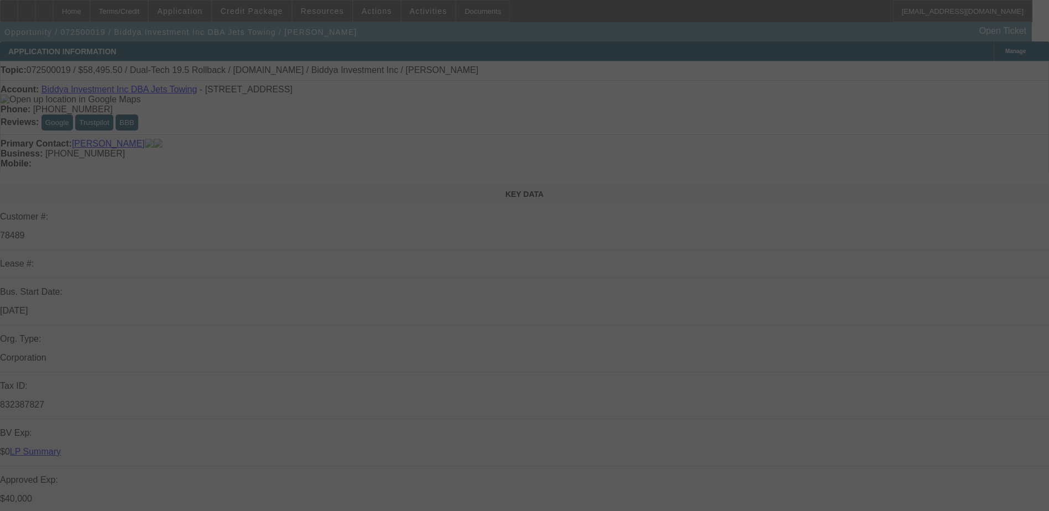
select select "0"
select select "6"
select select "0.1"
select select "0"
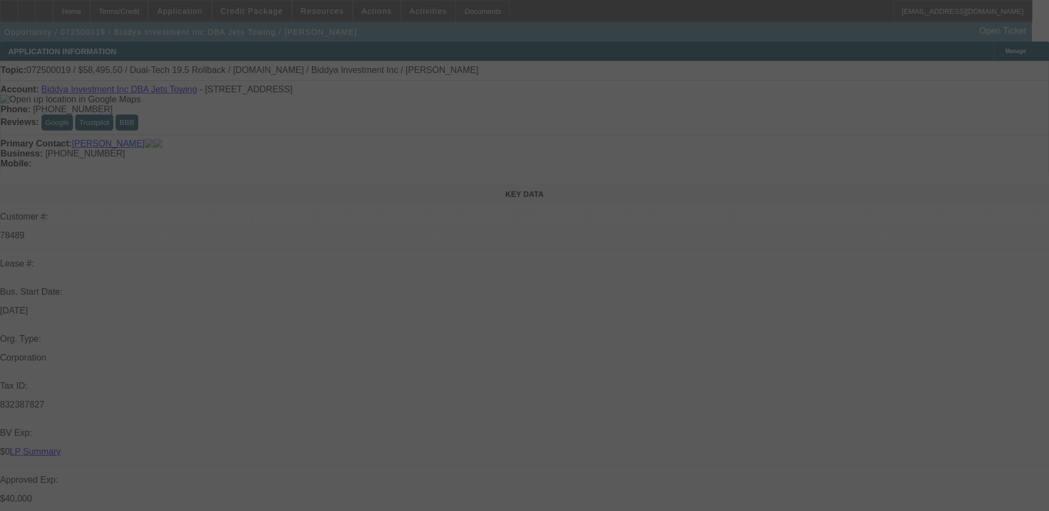
select select "0"
select select "6"
select select "0"
select select "2"
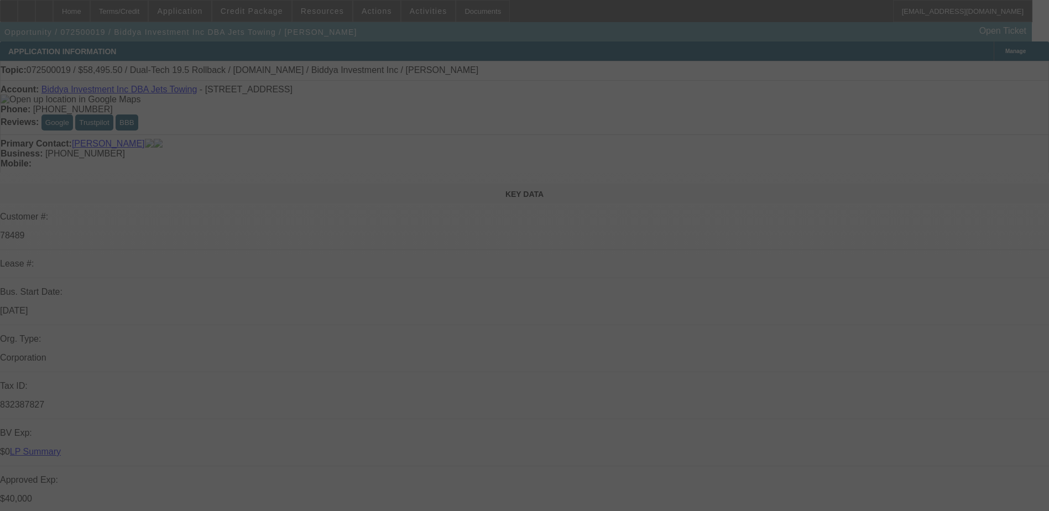
select select "0"
select select "6"
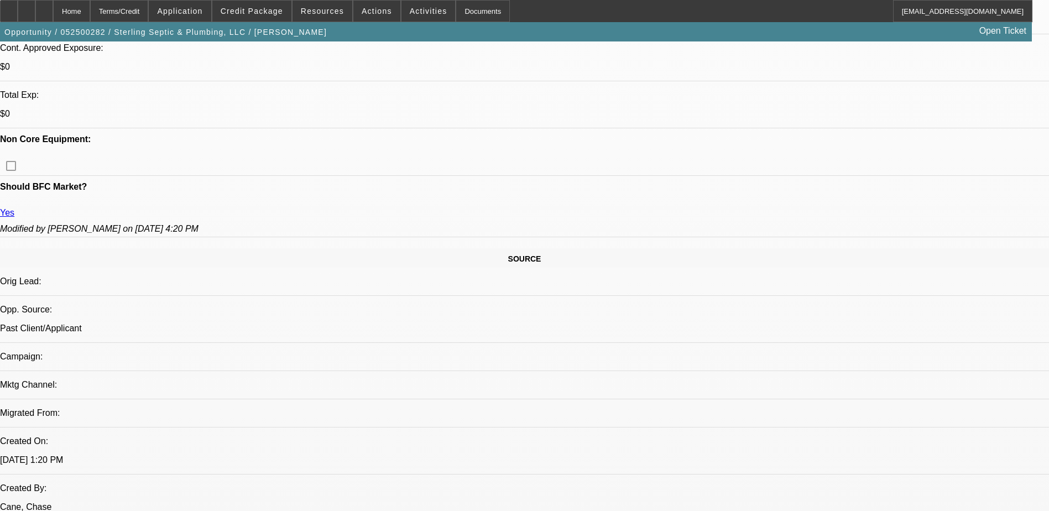
select select "0"
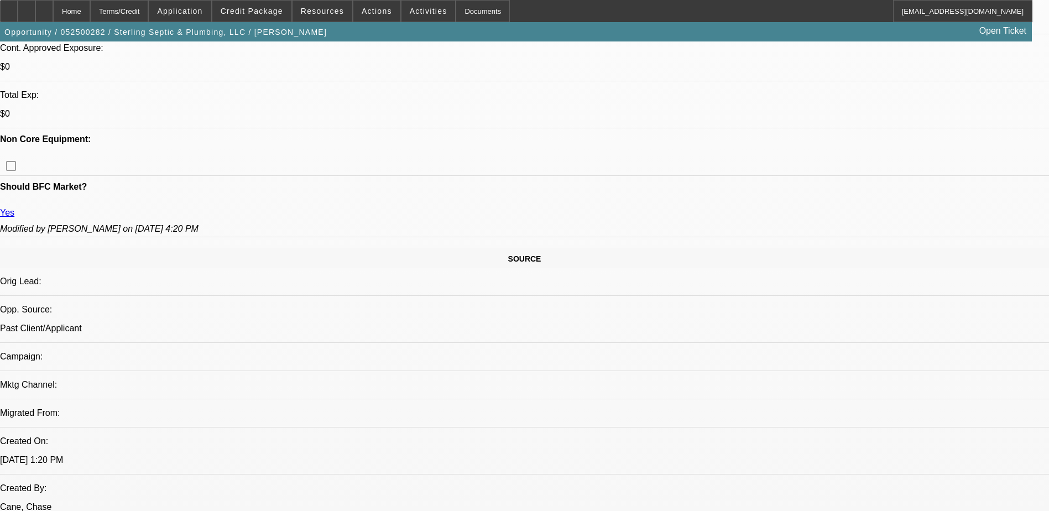
select select "0"
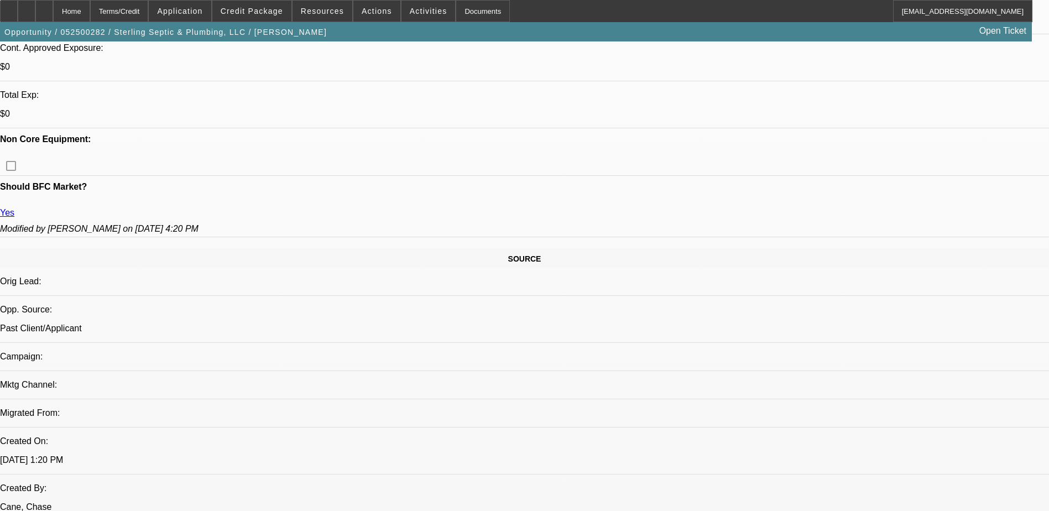
select select "0"
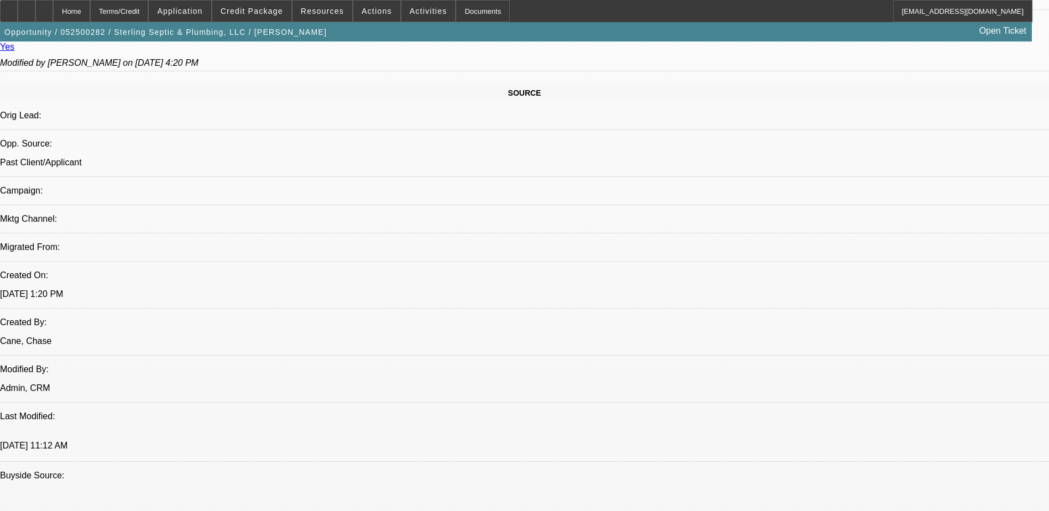
select select "1"
select select "2"
select select "6"
select select "1"
select select "2"
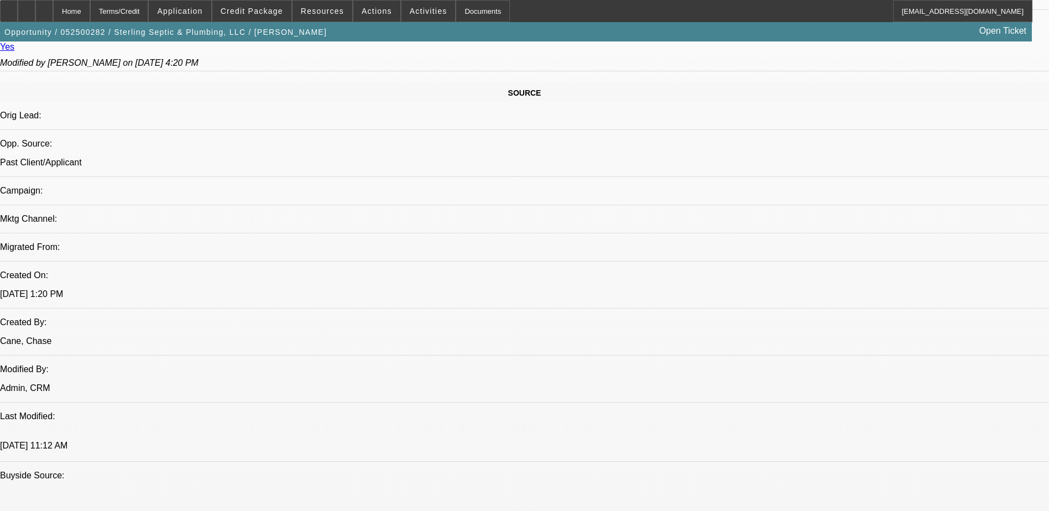
select select "6"
select select "1"
select select "2"
select select "6"
select select "1"
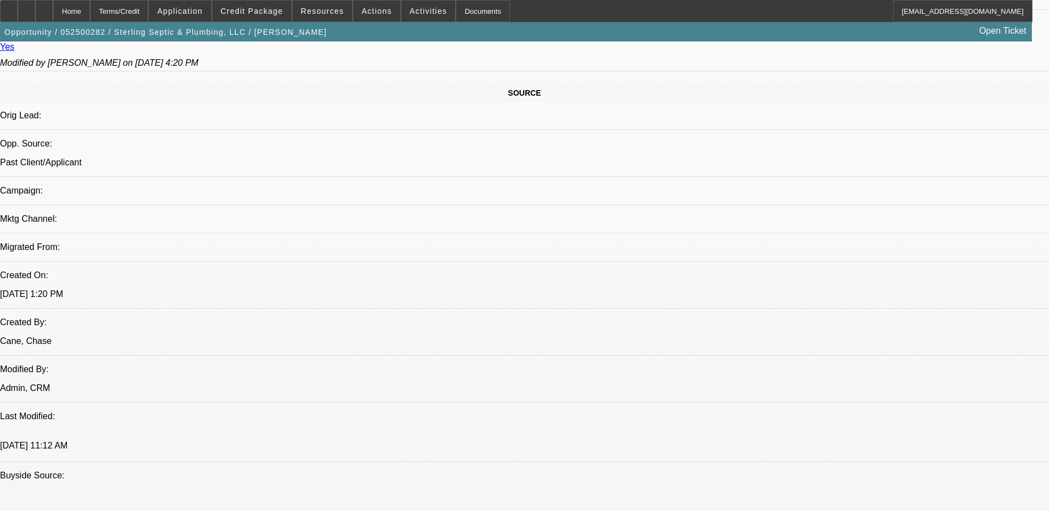
select select "2"
select select "6"
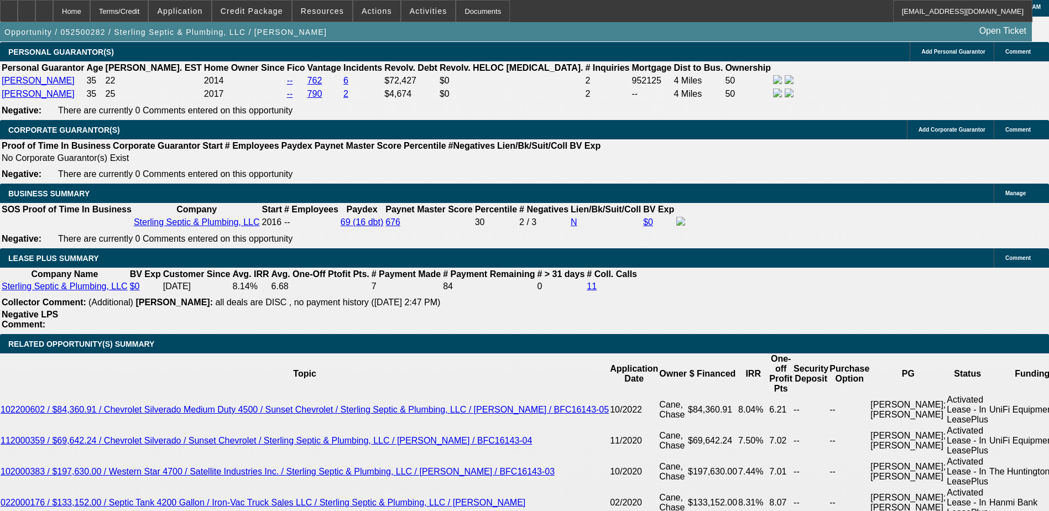
scroll to position [1824, 0]
